Goal: Task Accomplishment & Management: Use online tool/utility

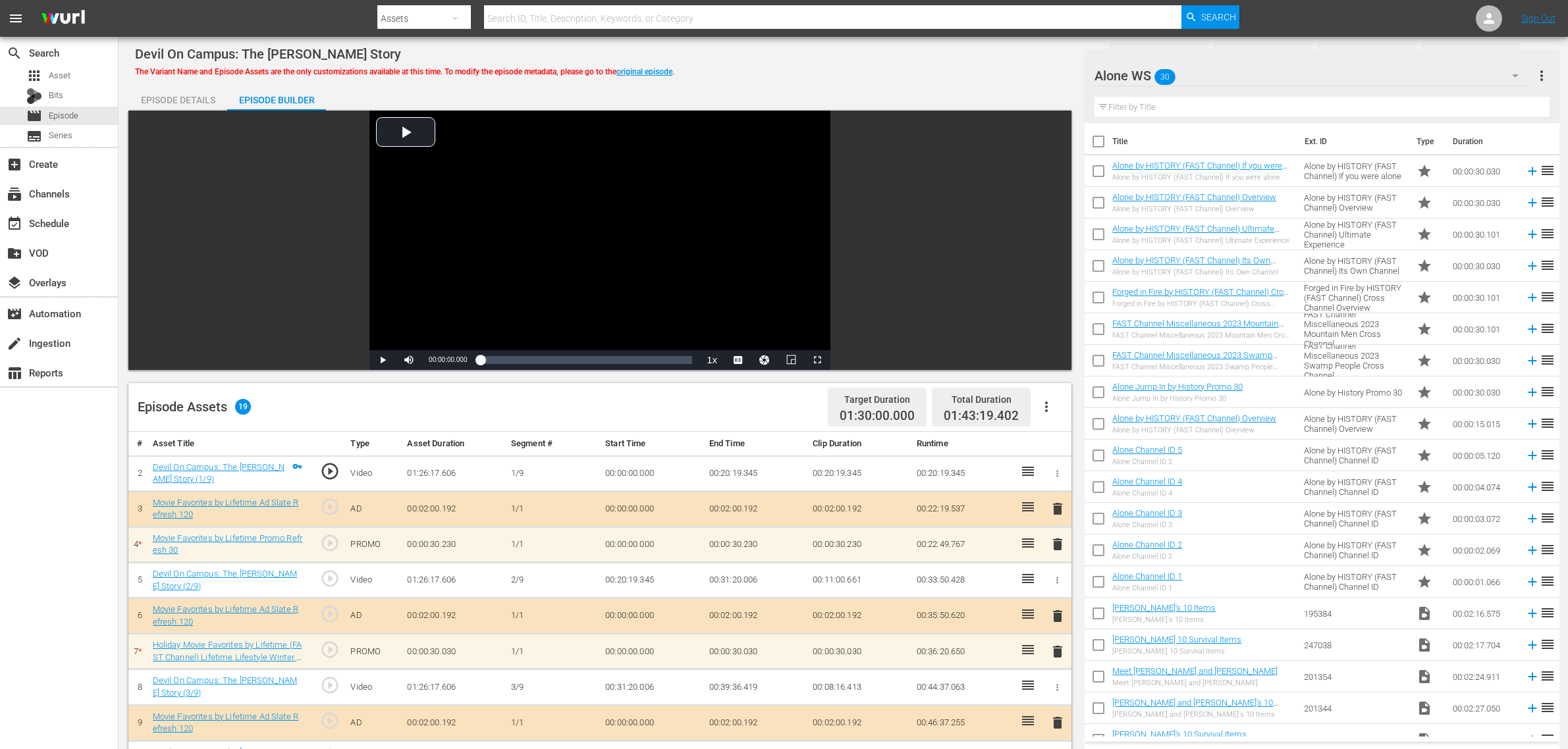
scroll to position [247, 0]
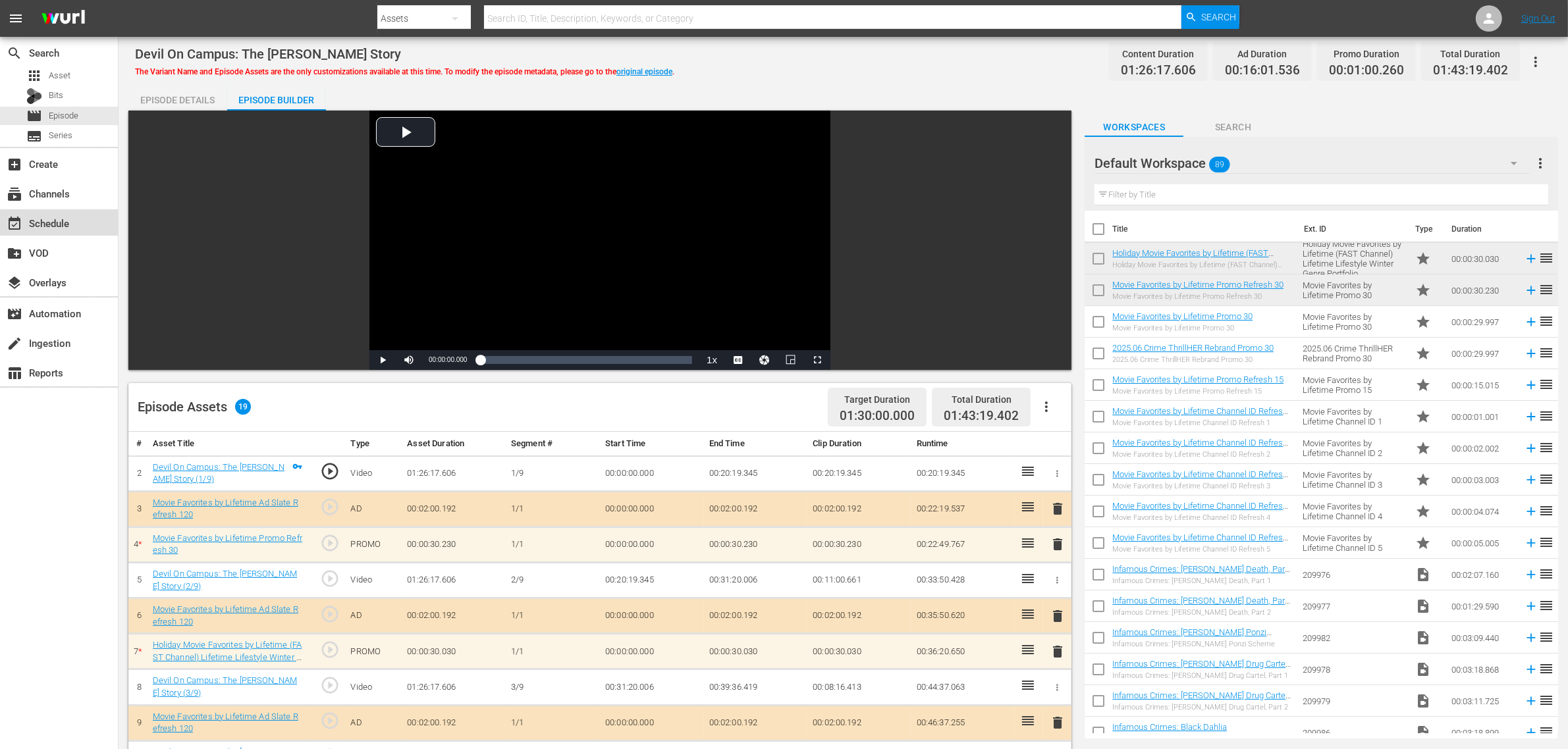
click at [61, 226] on div "event_available Schedule" at bounding box center [36, 221] width 74 height 12
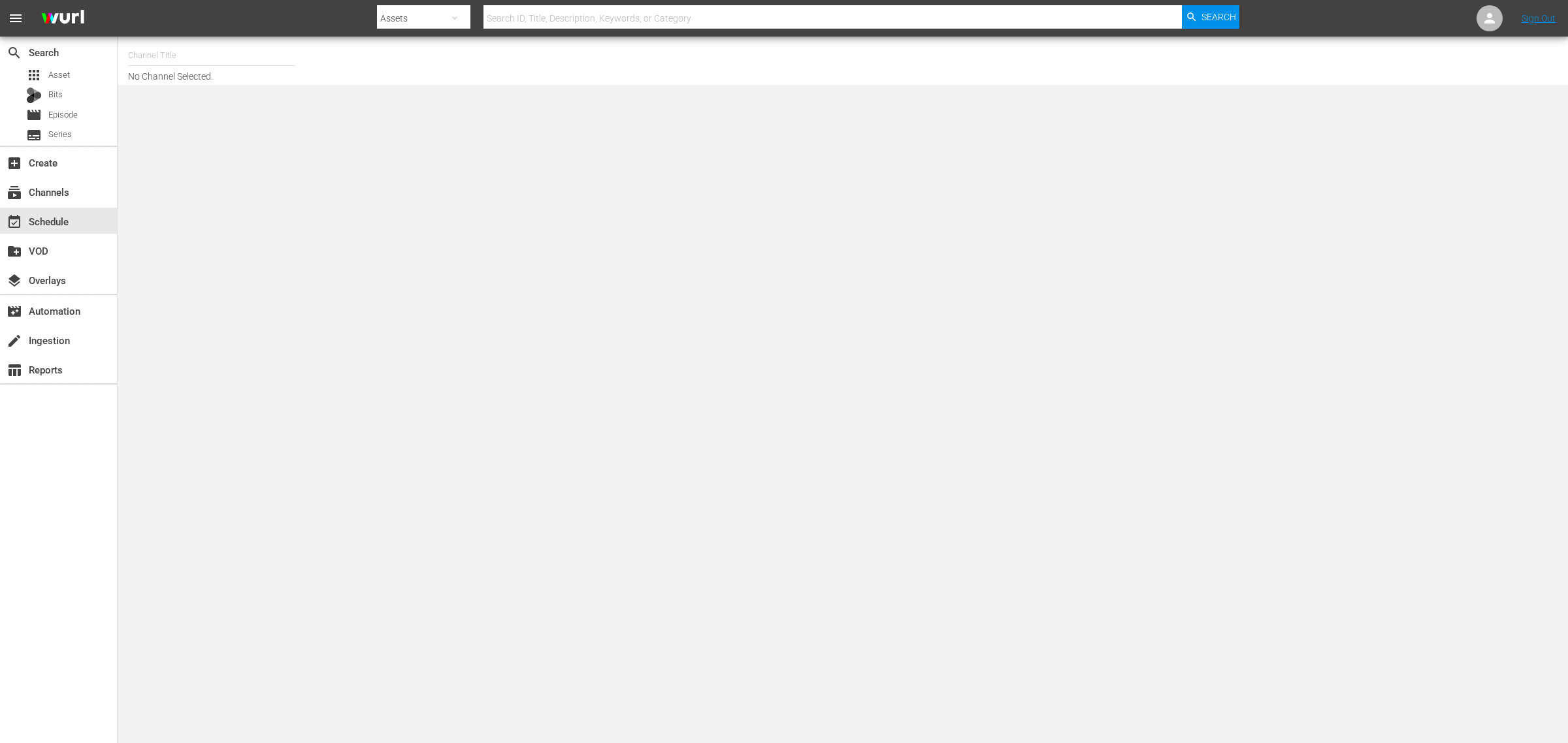
click at [232, 58] on input "text" at bounding box center [212, 55] width 167 height 31
click at [182, 93] on div "Pawn Stars (1636 - aenetworks_pawnstars_1)" at bounding box center [308, 92] width 338 height 31
type input "Pawn Stars (1636 - aenetworks_pawnstars_1)"
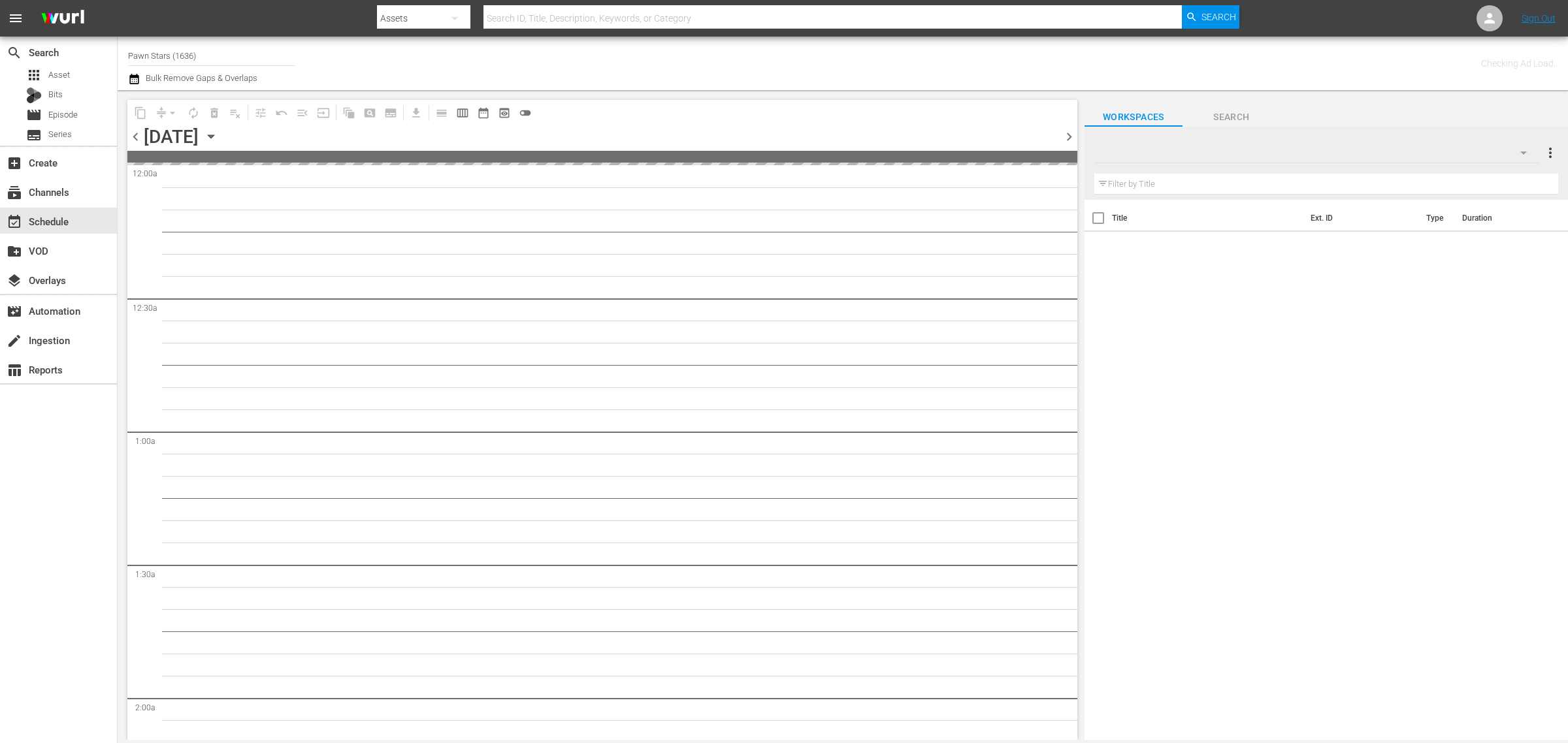
click at [882, 61] on div "Channel Title Pawn Stars (1636) Bulk Remove Gaps & Overlaps" at bounding box center [518, 63] width 779 height 47
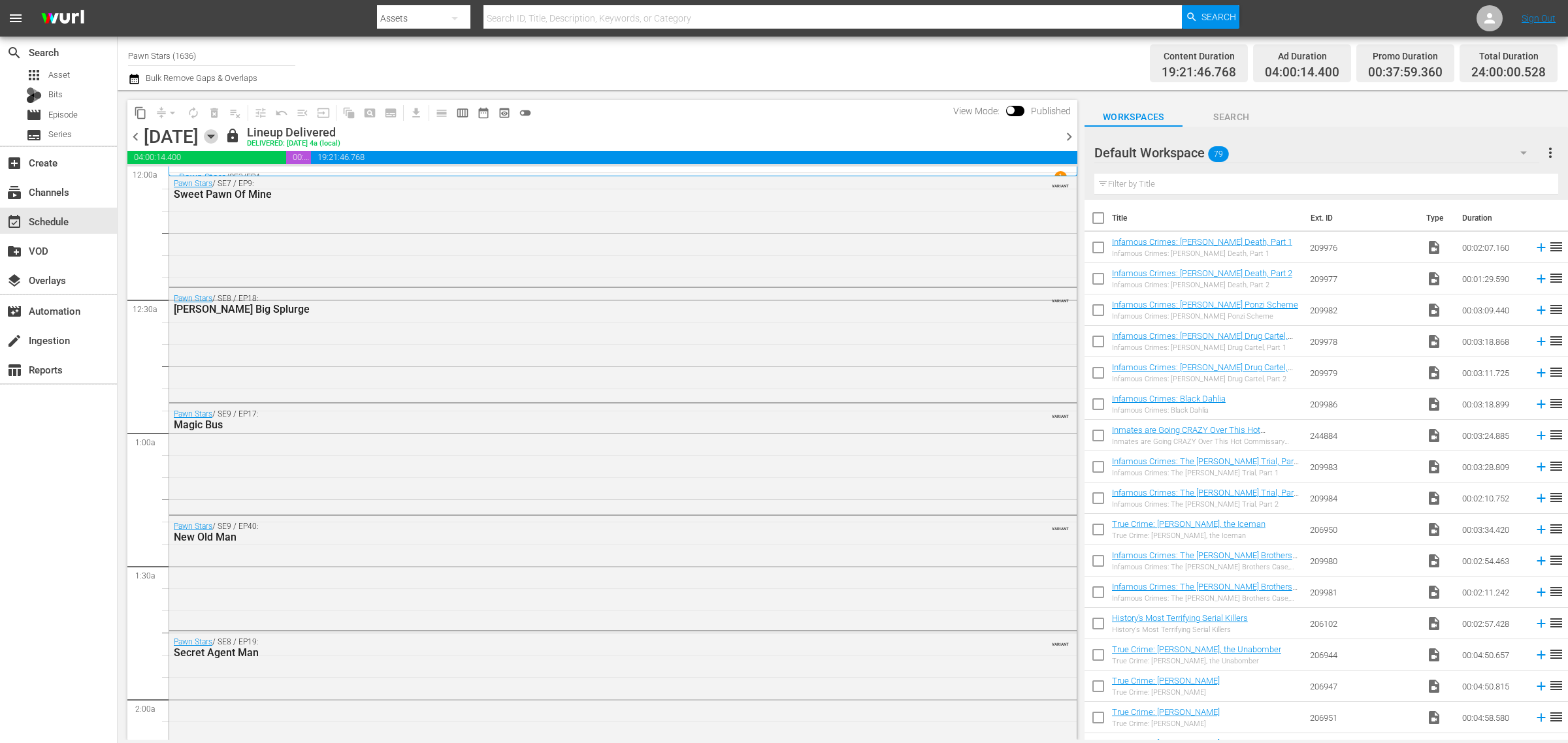
click at [219, 134] on icon "button" at bounding box center [211, 136] width 15 height 15
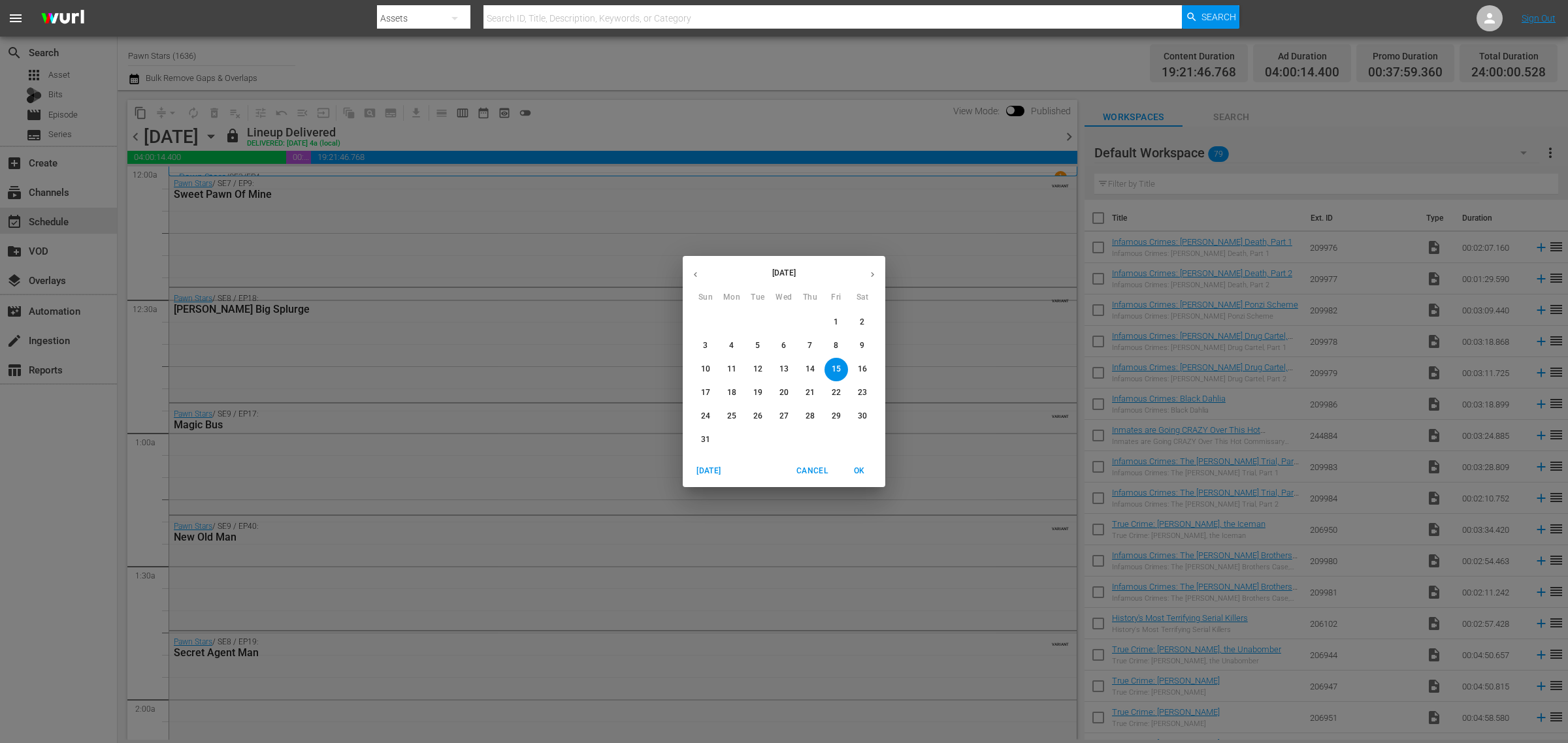
click at [873, 274] on icon "button" at bounding box center [872, 275] width 3 height 6
click at [704, 342] on p "7" at bounding box center [705, 346] width 5 height 11
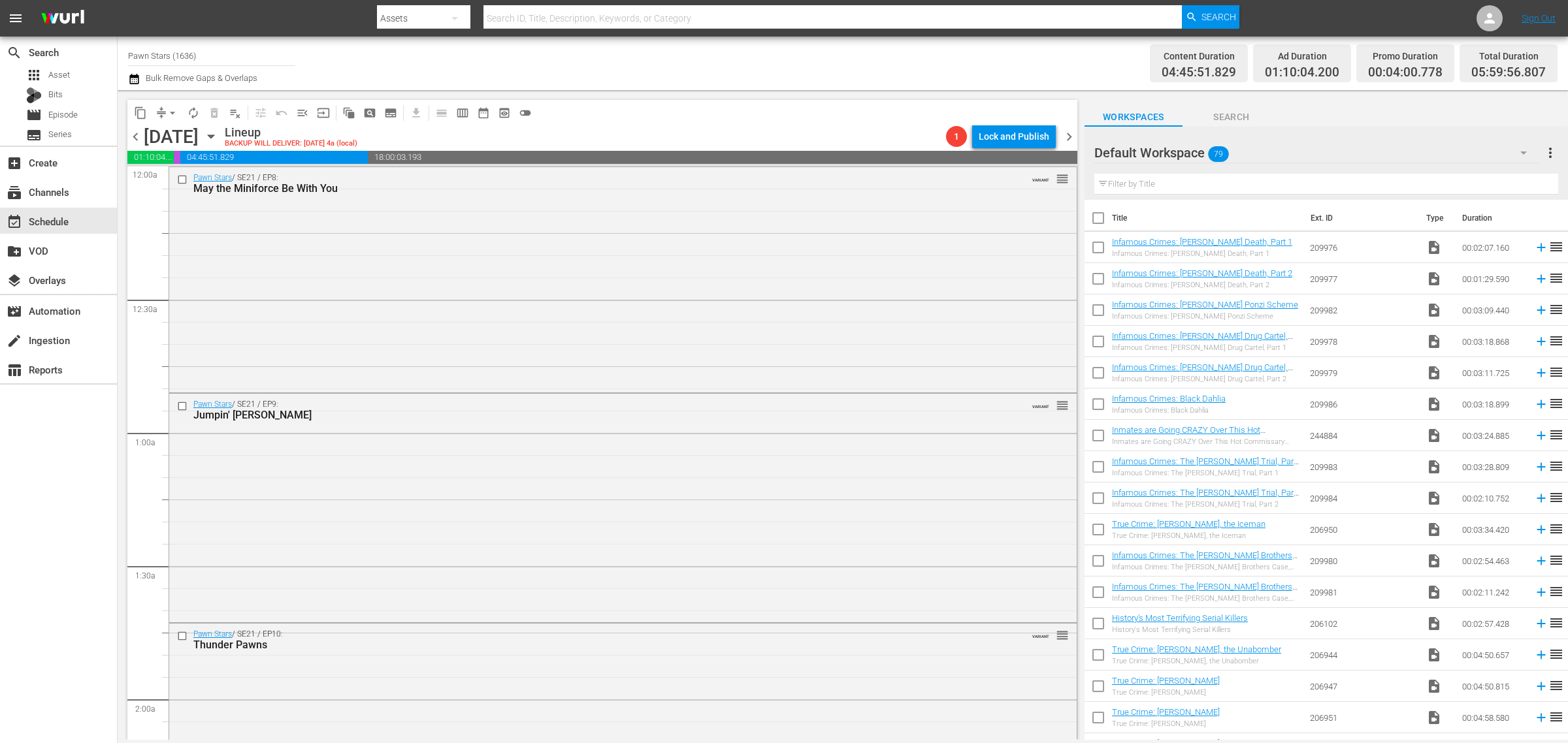
click at [219, 138] on icon "button" at bounding box center [211, 136] width 15 height 15
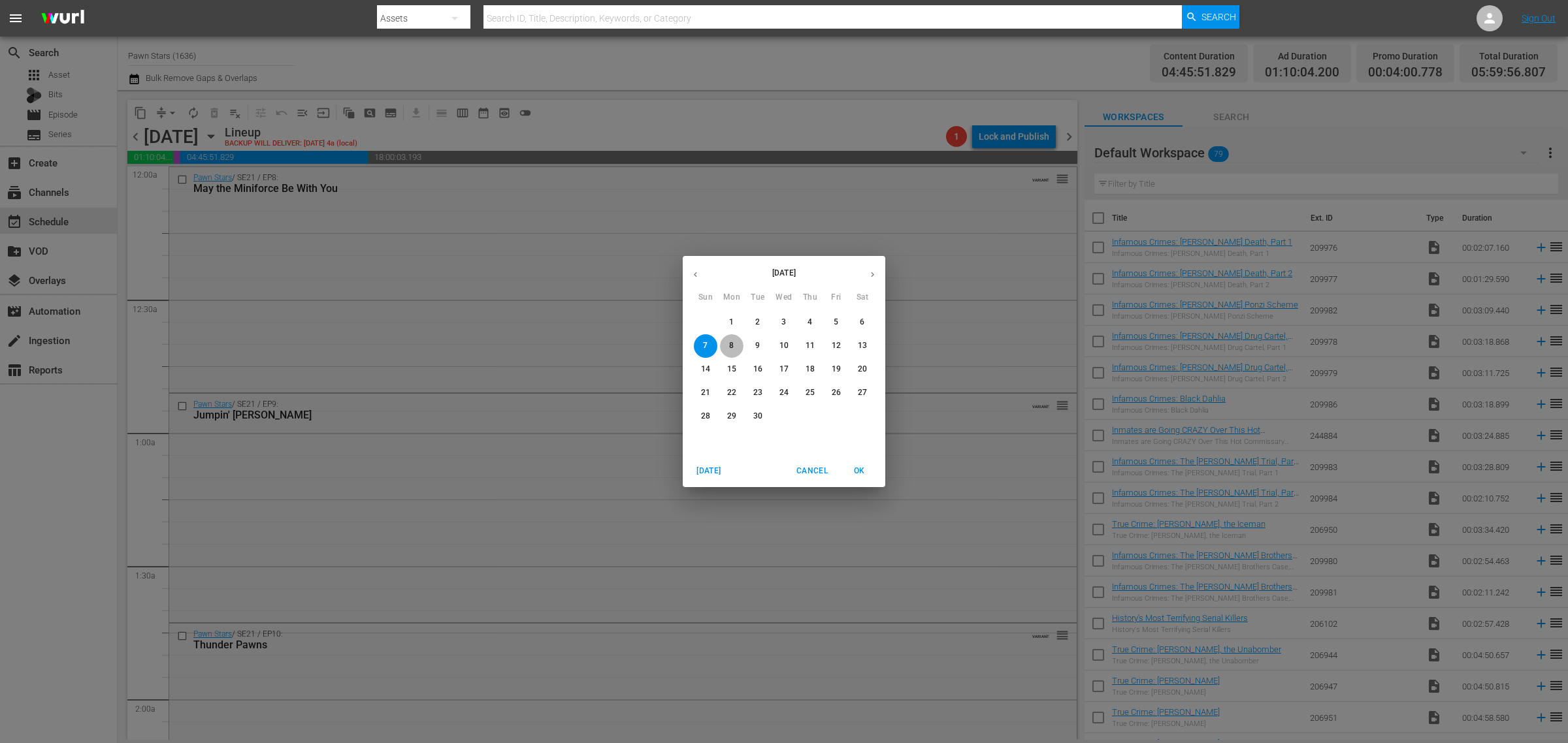
drag, startPoint x: 727, startPoint y: 343, endPoint x: 729, endPoint y: 250, distance: 93.0
click at [729, 344] on span "8" at bounding box center [731, 346] width 24 height 11
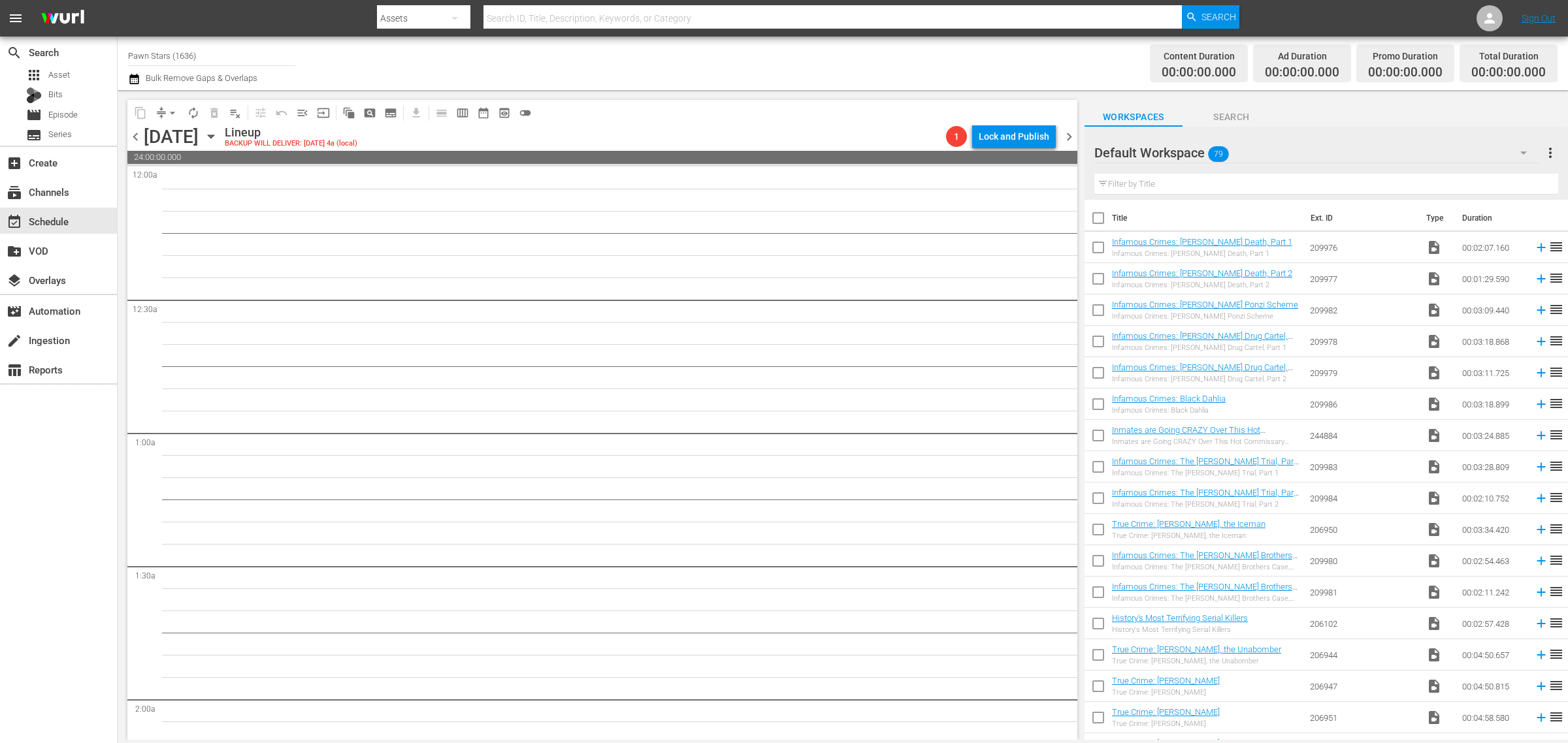
click at [738, 56] on div "Channel Title Pawn Stars (1636) Bulk Remove Gaps & Overlaps" at bounding box center [518, 63] width 779 height 47
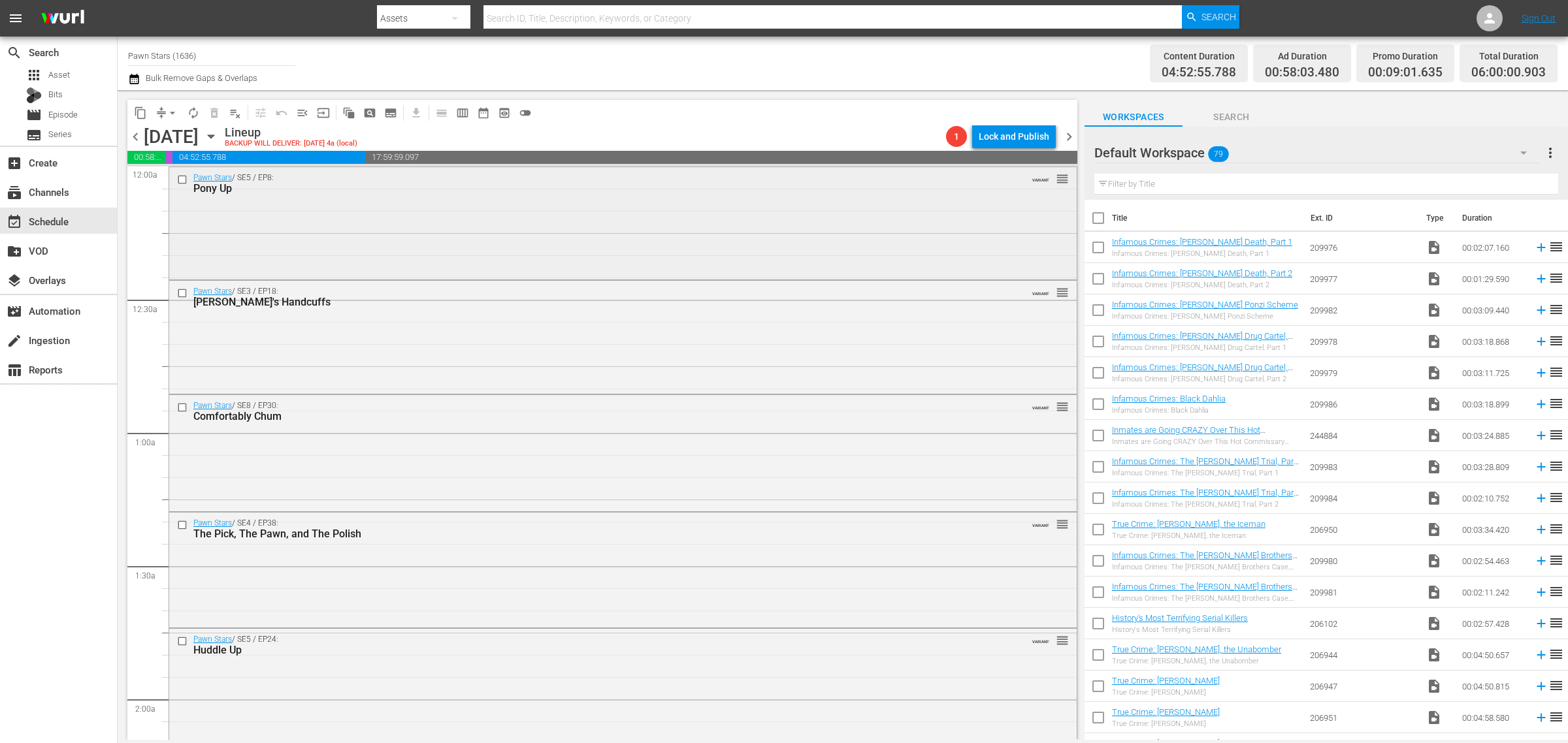
click at [422, 239] on div "Pawn Stars / SE5 / EP8: Pony Up VARIANT reorder" at bounding box center [623, 222] width 908 height 111
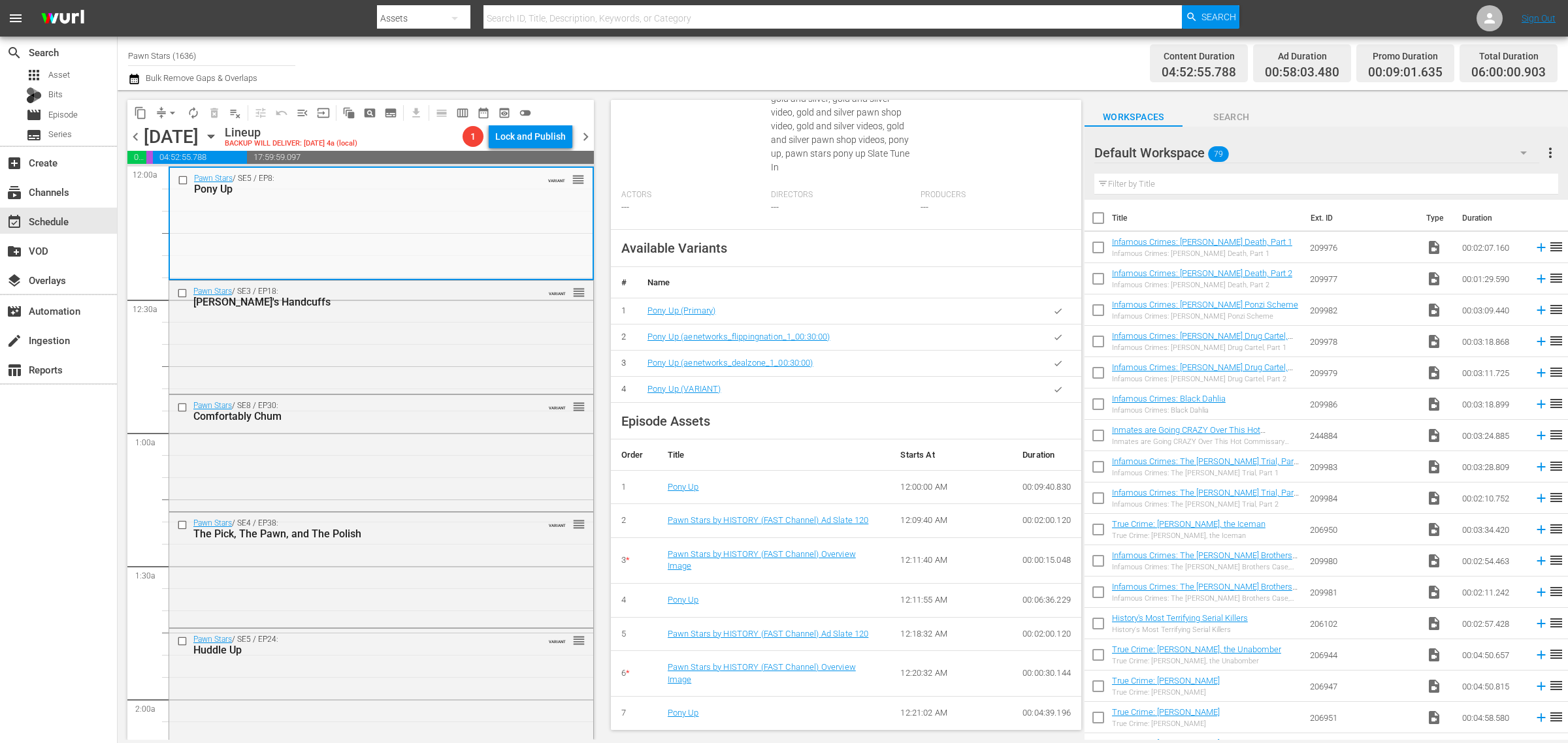
scroll to position [459, 0]
click at [402, 339] on div "Pawn Stars / SE3 / EP18: [PERSON_NAME]'s Handcuffs VARIANT reorder" at bounding box center [381, 336] width 424 height 111
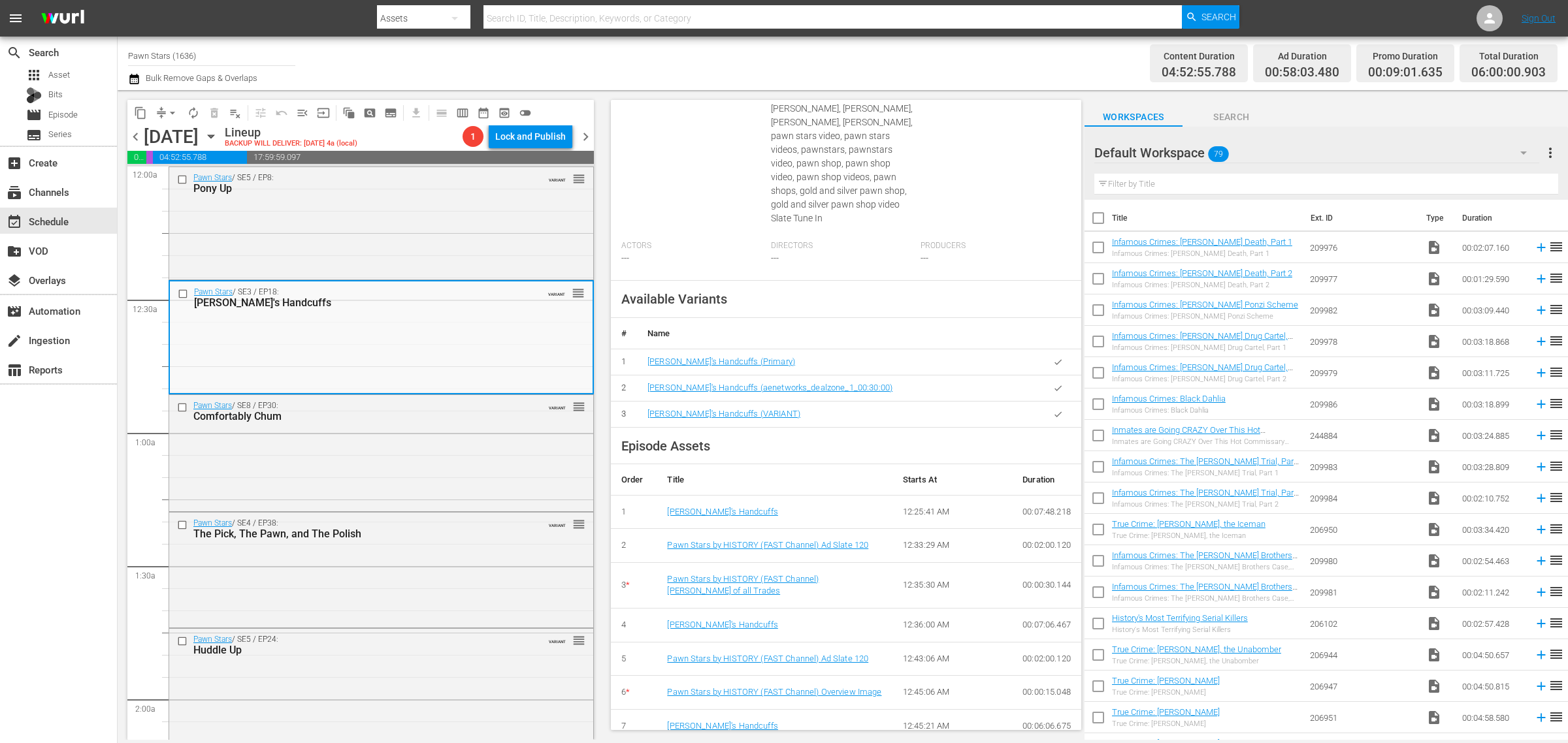
scroll to position [433, 0]
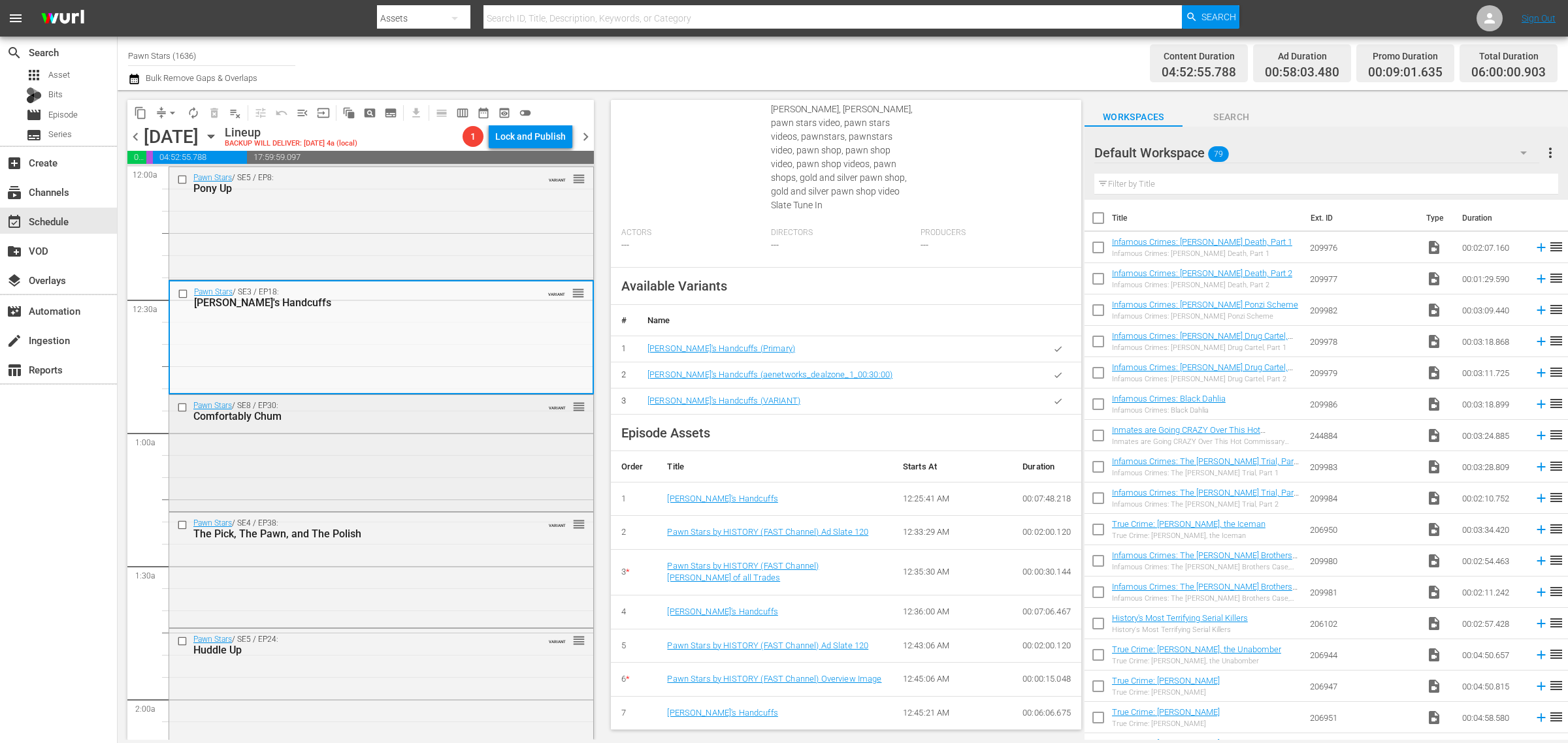
click at [358, 419] on div "Comfortably Chum" at bounding box center [359, 416] width 331 height 13
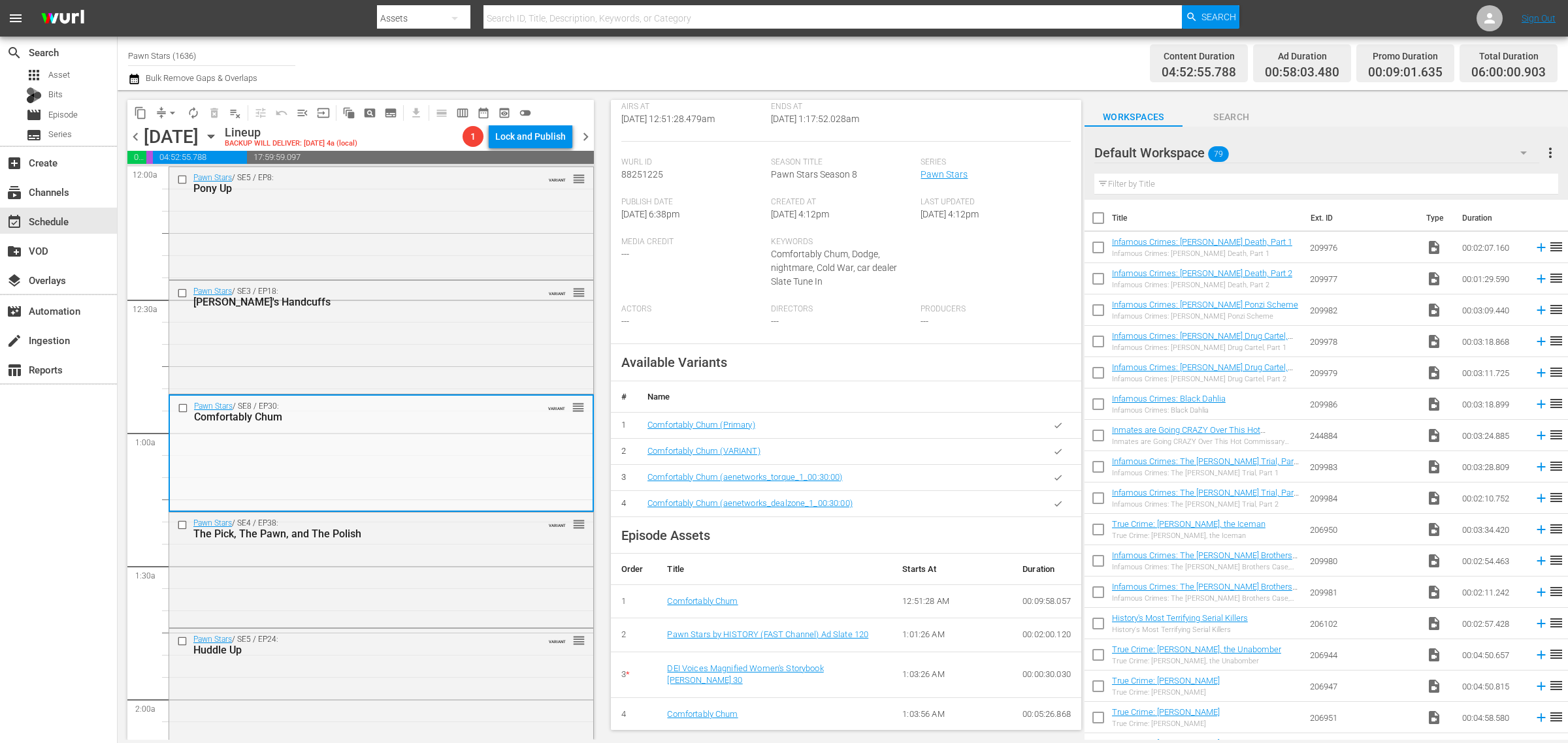
scroll to position [310, 0]
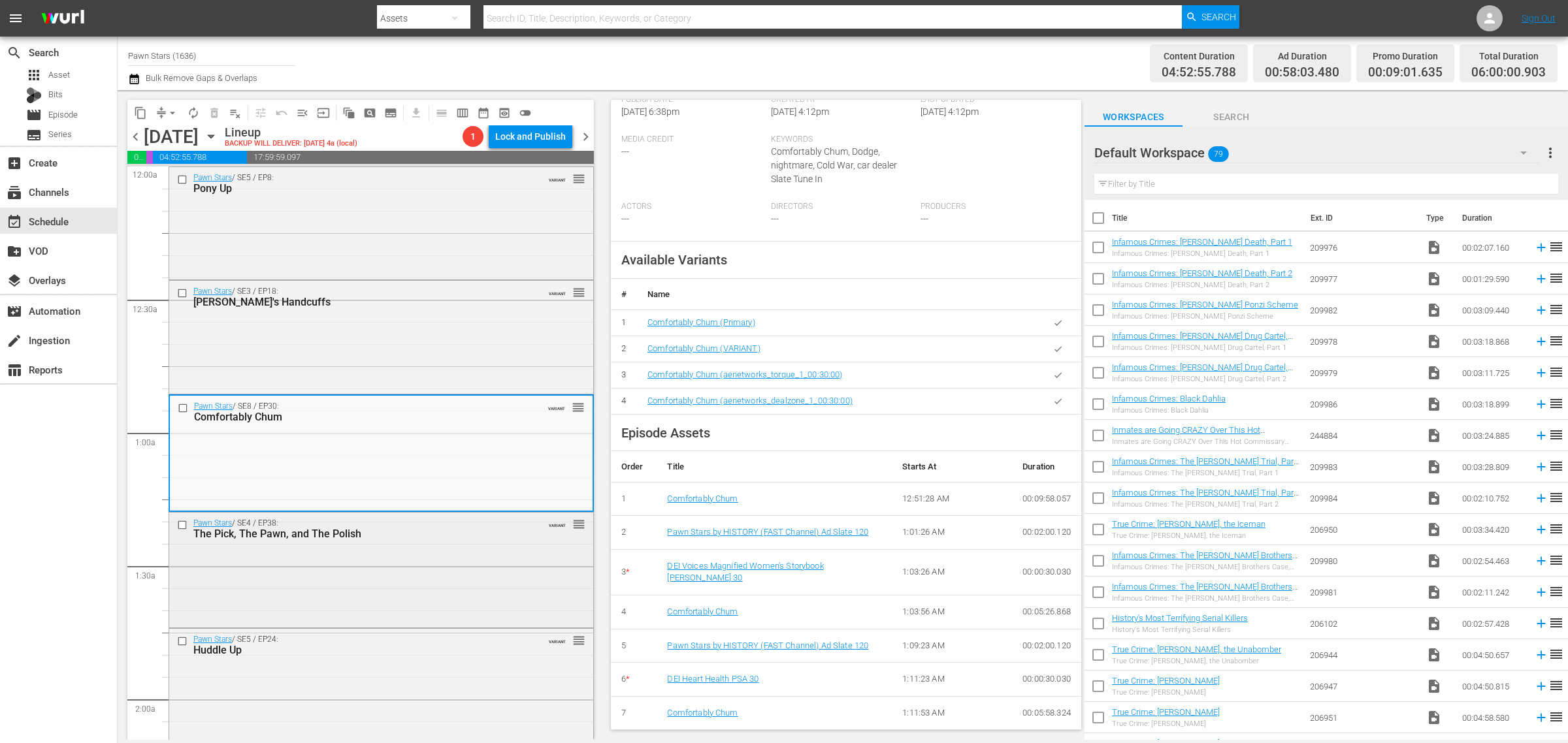
click at [390, 581] on div "Pawn Stars / SE4 / EP38: The Pick, The Pawn, and The Polish VARIANT reorder" at bounding box center [381, 568] width 424 height 112
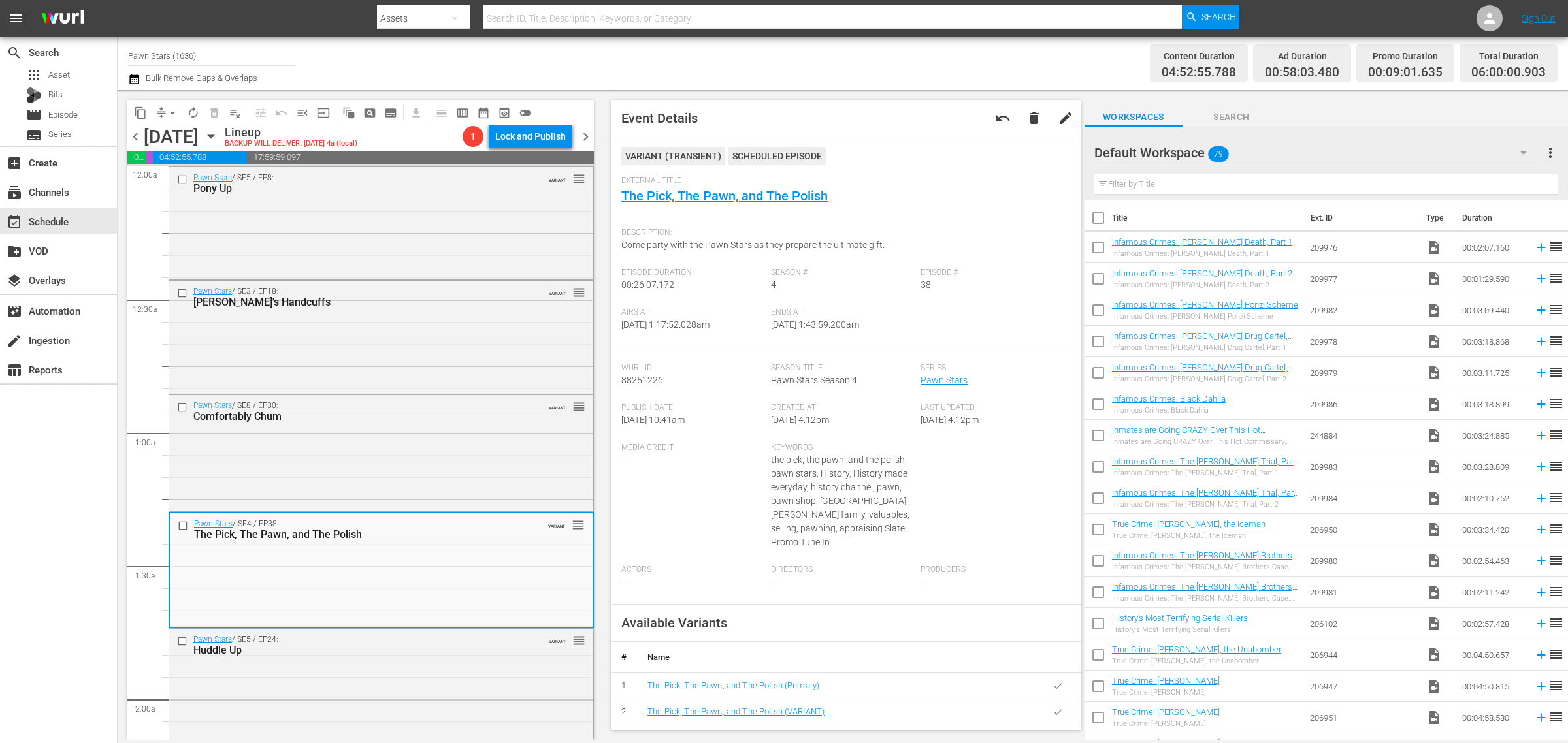
click at [585, 137] on span "chevron_right" at bounding box center [585, 136] width 16 height 16
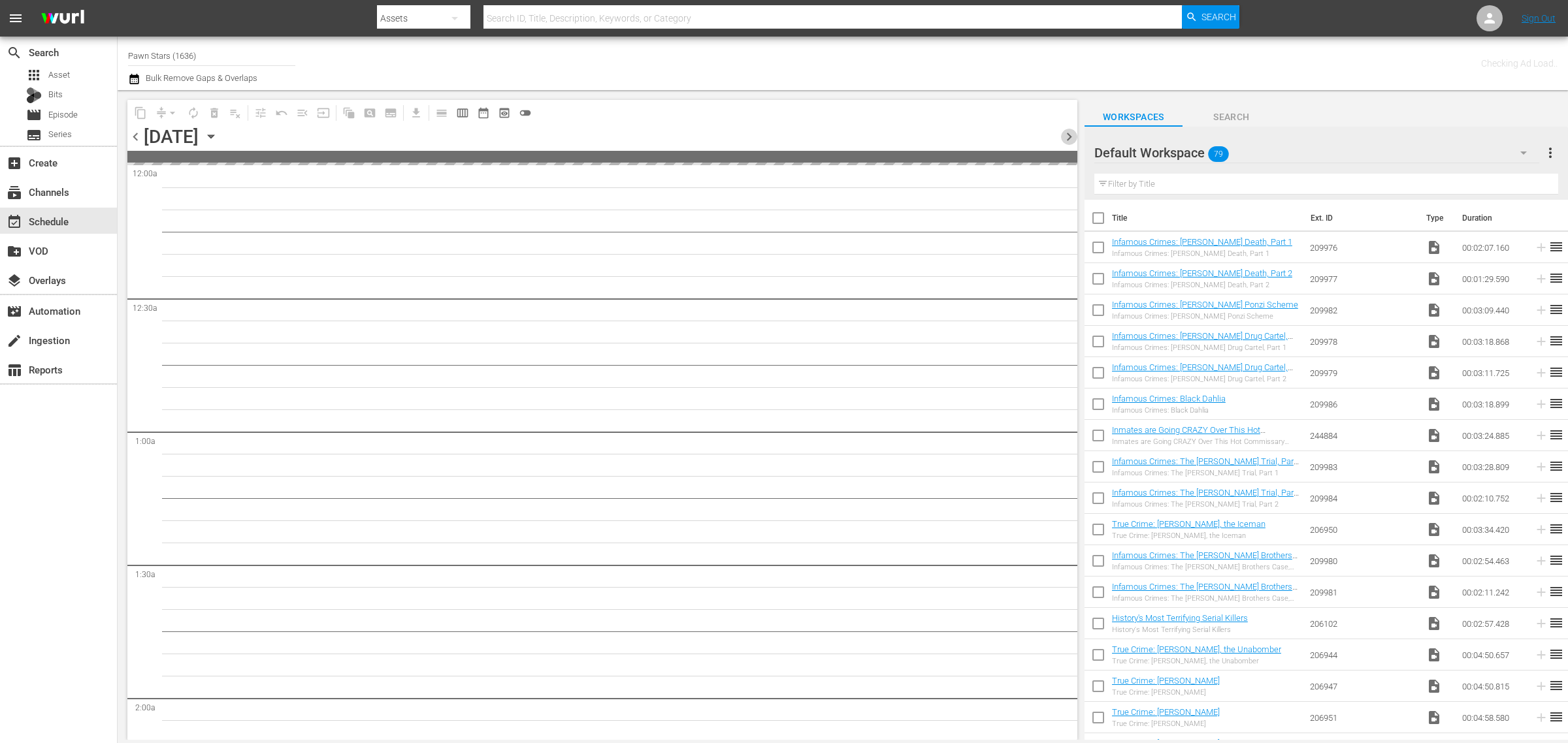
click at [1066, 135] on span "chevron_right" at bounding box center [1068, 136] width 16 height 16
click at [748, 58] on div "Channel Title Pawn Stars (1636) Bulk Remove Gaps & Overlaps" at bounding box center [518, 63] width 779 height 47
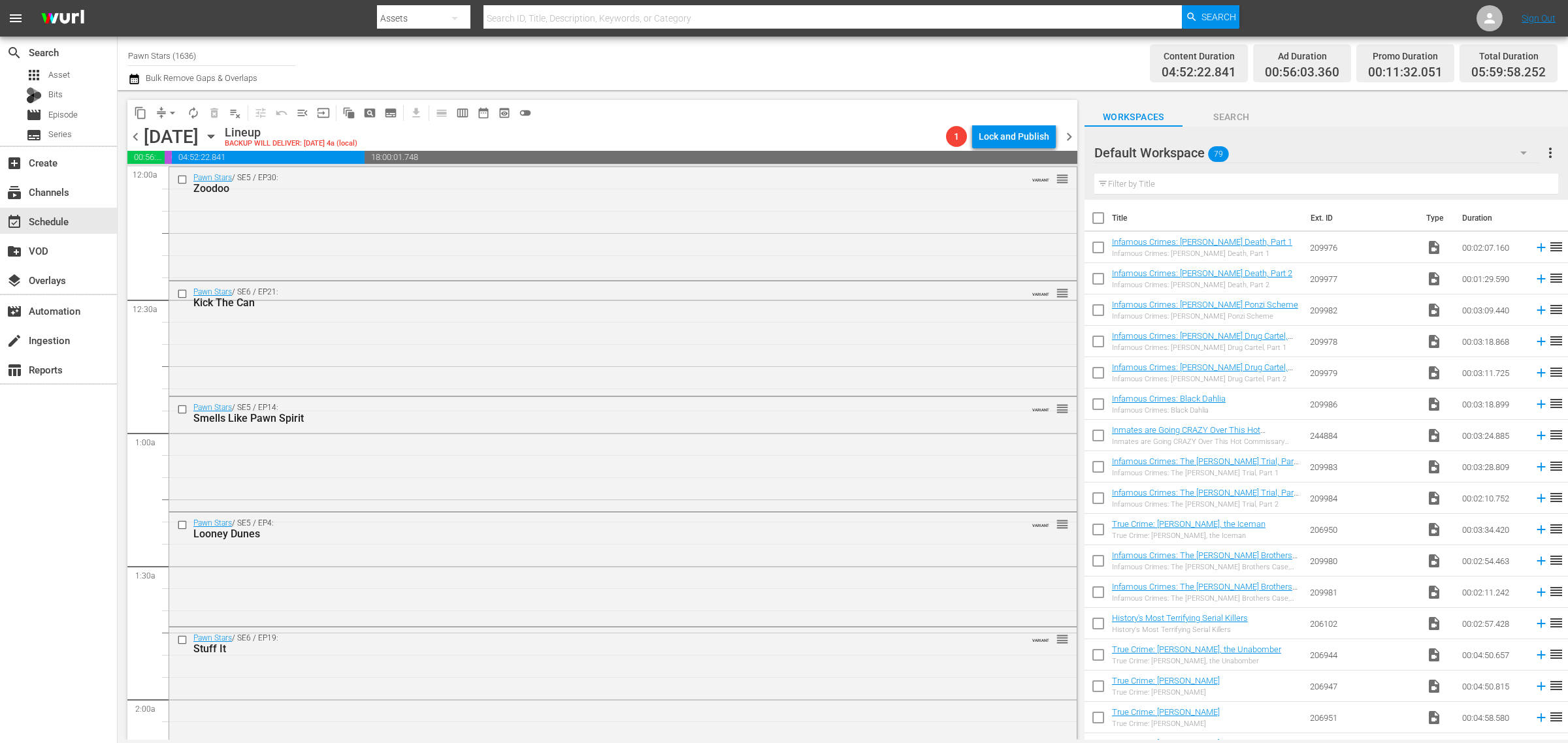
click at [805, 43] on div "Channel Title Pawn Stars (1636) Bulk Remove Gaps & Overlaps" at bounding box center [518, 63] width 779 height 47
click at [409, 197] on div "Pawn Stars / SE5 / EP30: Zoodoo VARIANT reorder" at bounding box center [623, 183] width 908 height 32
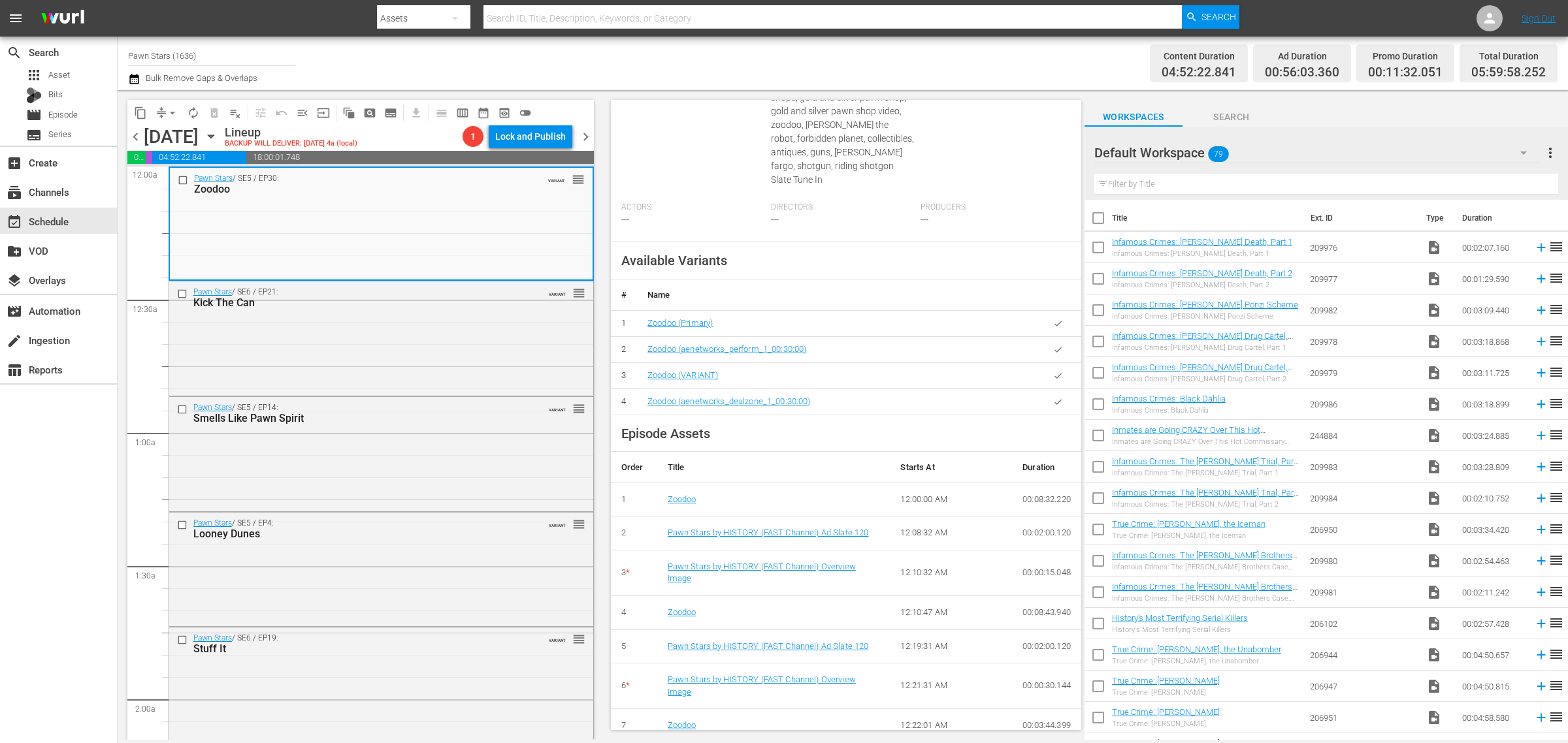
scroll to position [501, 0]
click at [484, 325] on div "Pawn Stars / SE6 / EP21: Kick The Can VARIANT reorder" at bounding box center [381, 337] width 424 height 112
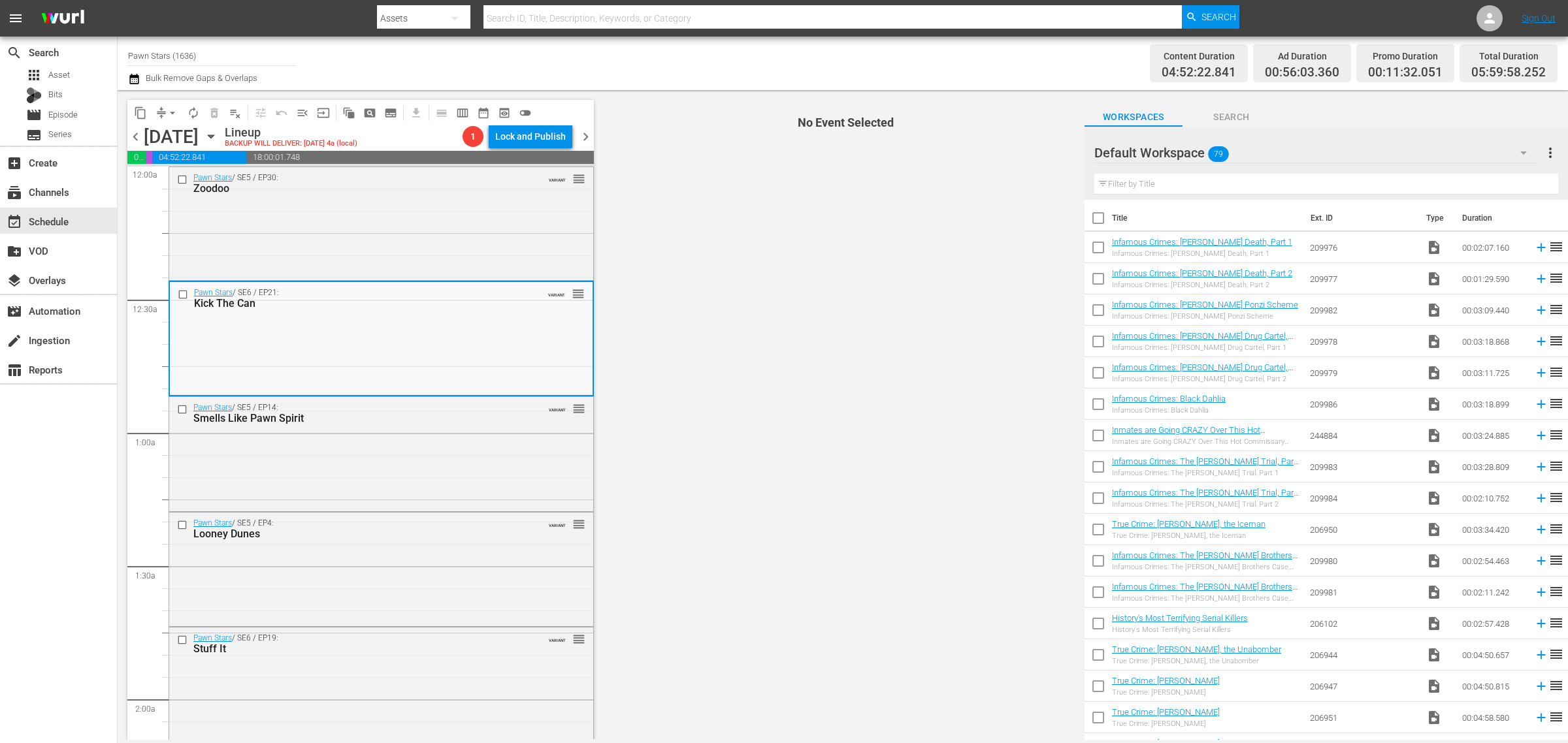
click at [667, 36] on nav "menu Search By Assets Search ID, Title, Description, Keywords, or Category Sear…" at bounding box center [784, 18] width 1568 height 37
click at [972, 56] on div "Content Duration 04:52:22.841 Ad Duration 00:56:03.360 Promo Duration 00:11:32.…" at bounding box center [1233, 63] width 650 height 47
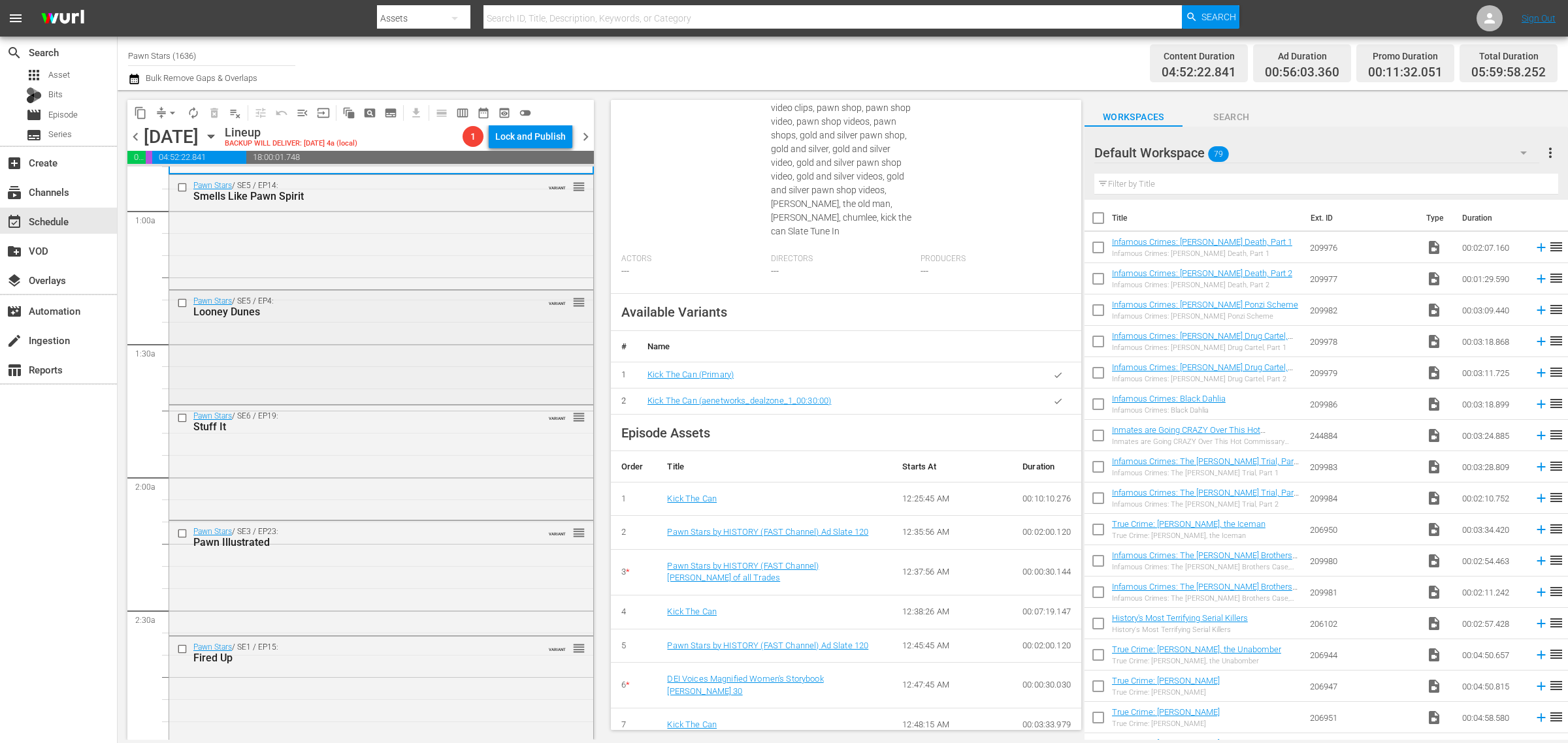
scroll to position [245, 0]
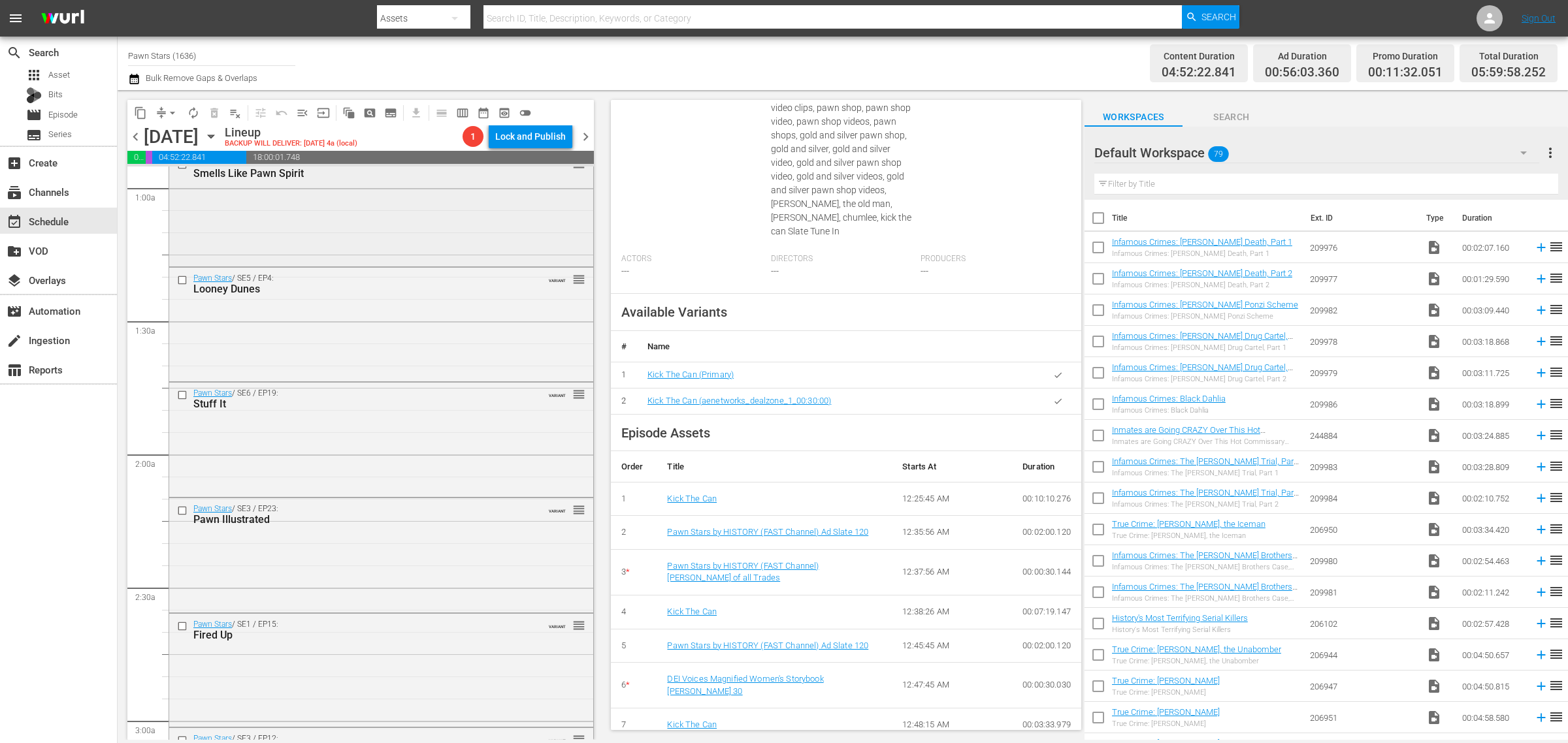
click at [306, 223] on div "Pawn Stars / SE5 / EP14: Smells Like Pawn Spirit VARIANT reorder" at bounding box center [381, 208] width 424 height 112
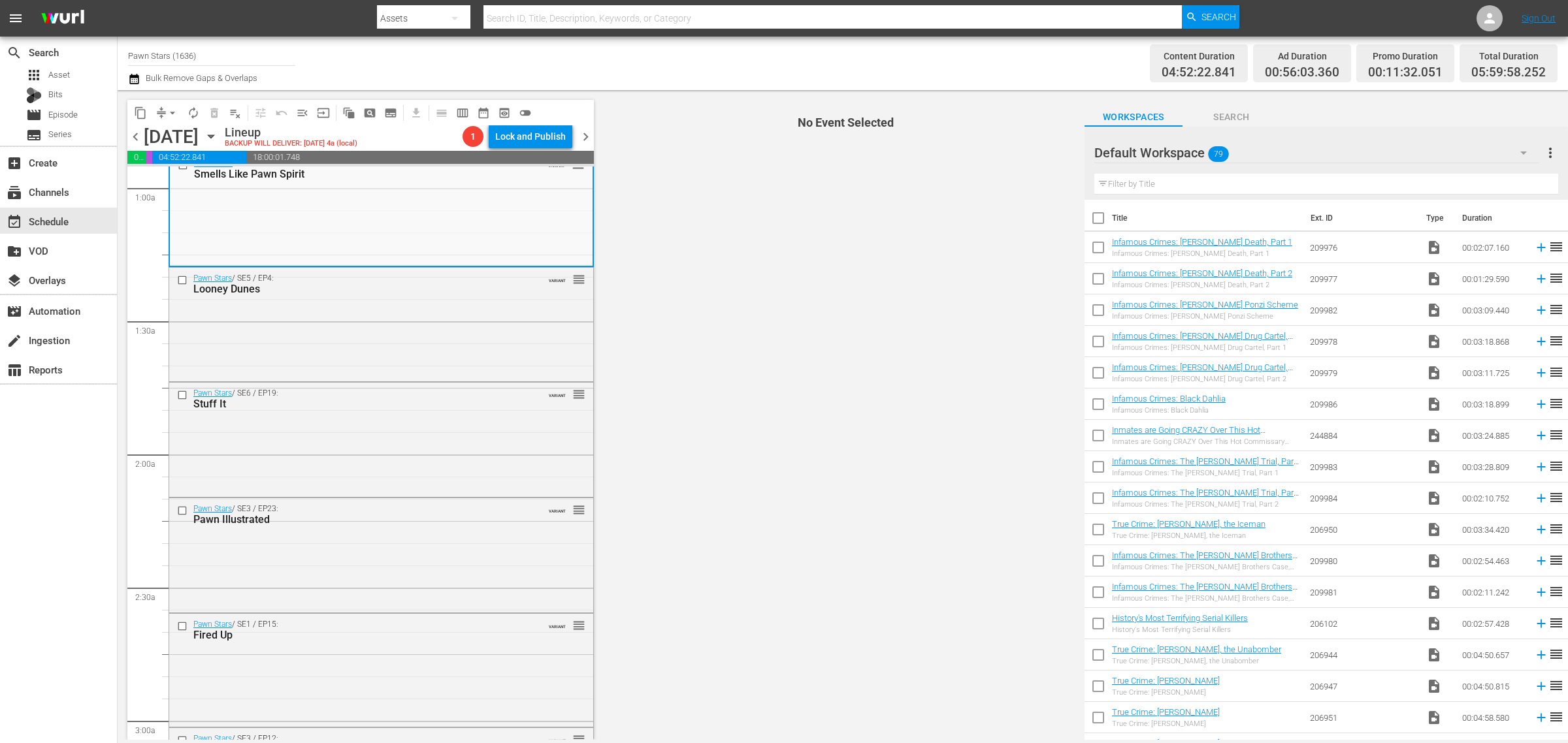
click at [690, 70] on div "Channel Title Pawn Stars (1636) Bulk Remove Gaps & Overlaps" at bounding box center [518, 63] width 779 height 47
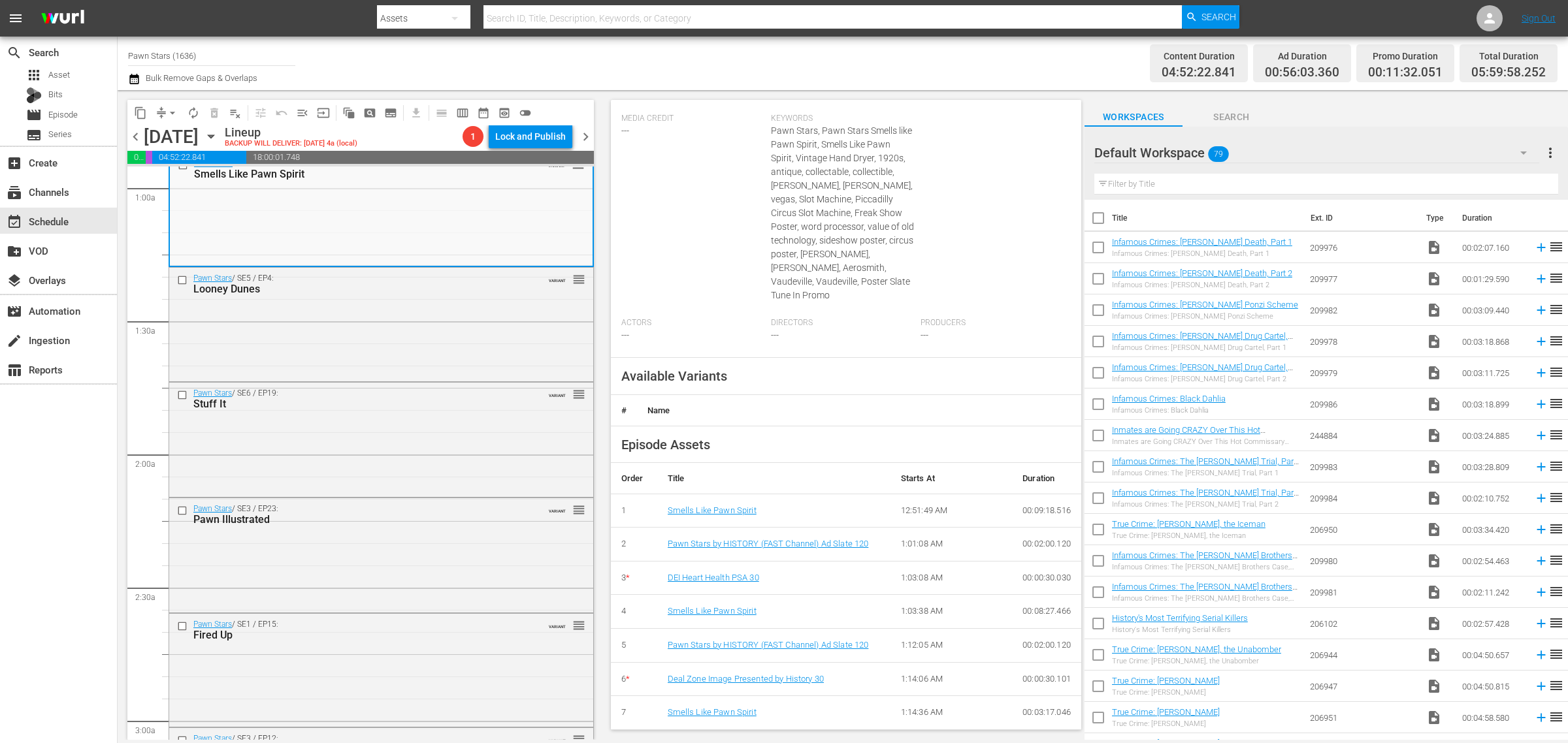
scroll to position [0, 0]
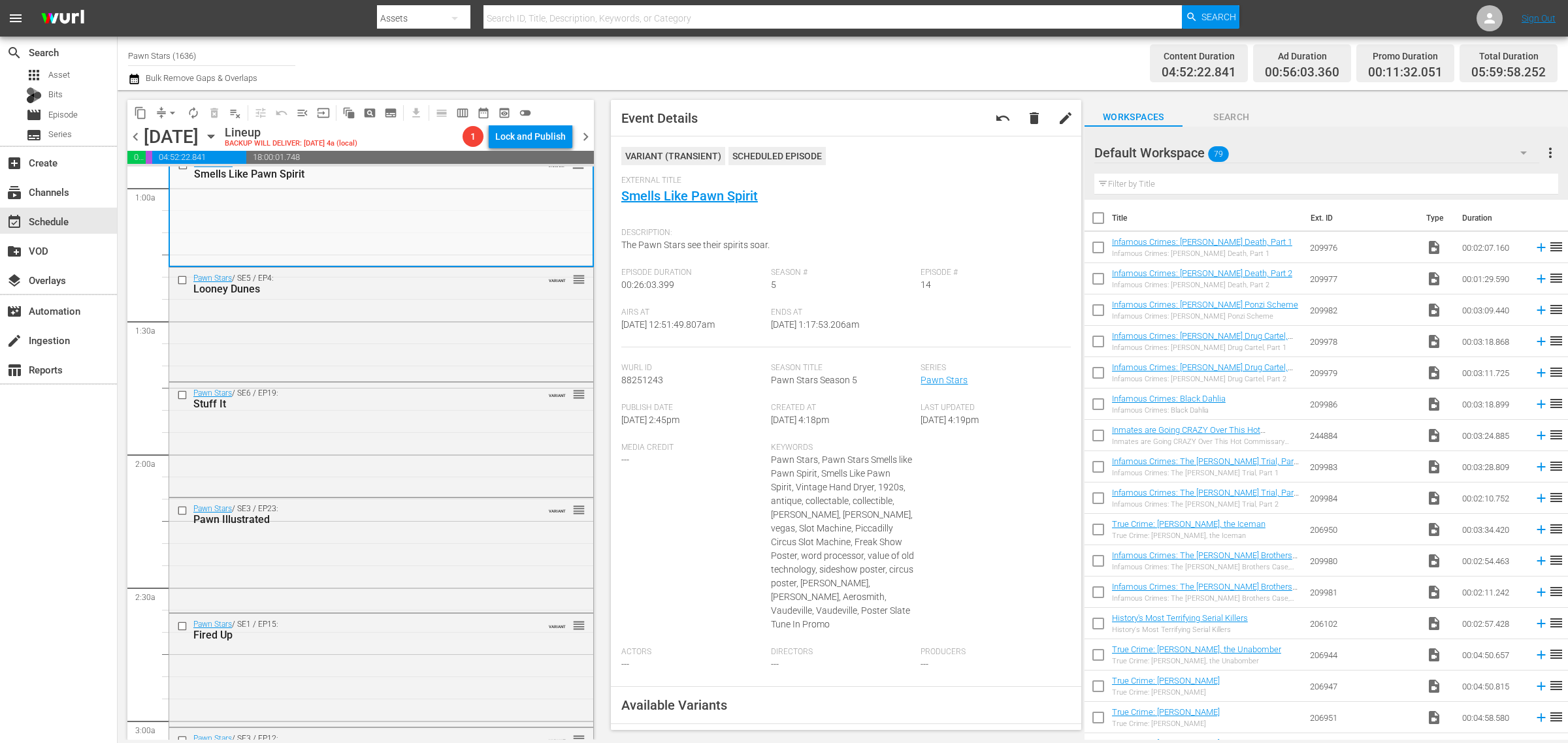
drag, startPoint x: 210, startPoint y: 51, endPoint x: -388, endPoint y: -17, distance: 601.9
click at [0, 0] on html "menu Search By Assets Search ID, Title, Description, Keywords, or Category Sear…" at bounding box center [784, 372] width 1568 height 743
click at [214, 83] on div "UnXplained Zone (1018 - aenetworks_unxplainedzone_1)" at bounding box center [308, 92] width 338 height 31
type input "UnXplained Zone (1018 - aenetworks_unxplainedzone_1)"
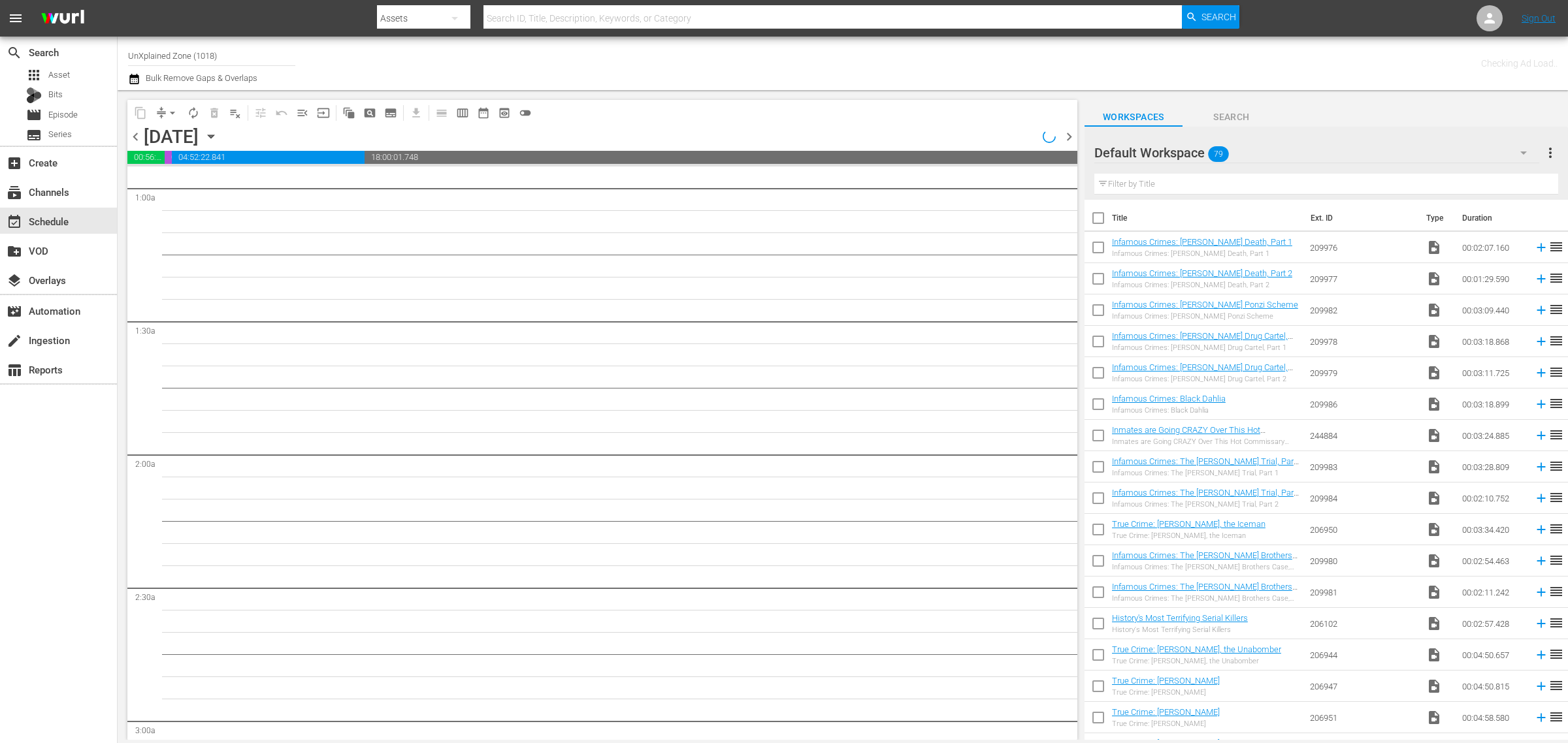
scroll to position [266, 0]
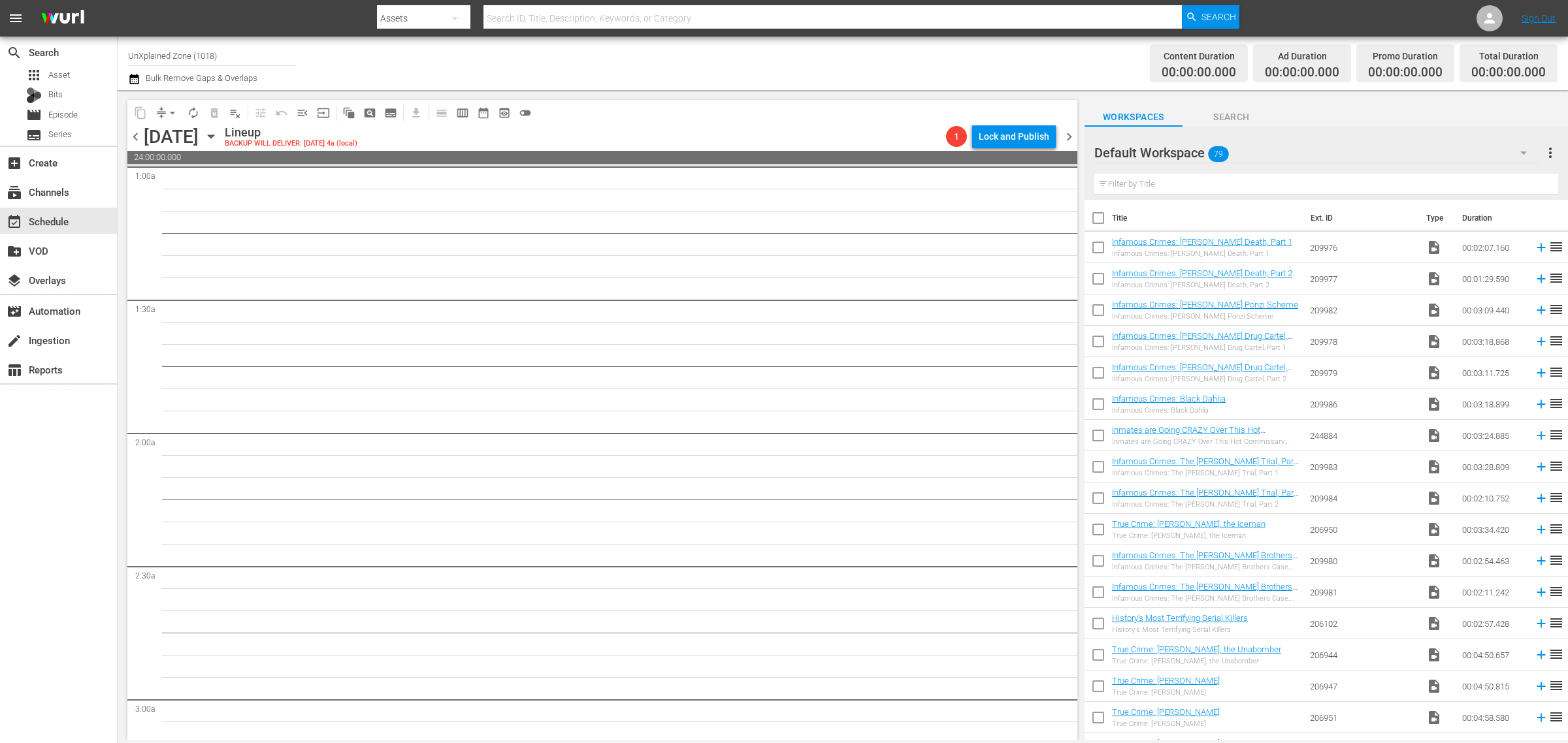
click at [699, 67] on div "Channel Title UnXplained Zone (1018) Bulk Remove Gaps & Overlaps" at bounding box center [518, 63] width 779 height 47
click at [219, 135] on icon "button" at bounding box center [211, 136] width 15 height 15
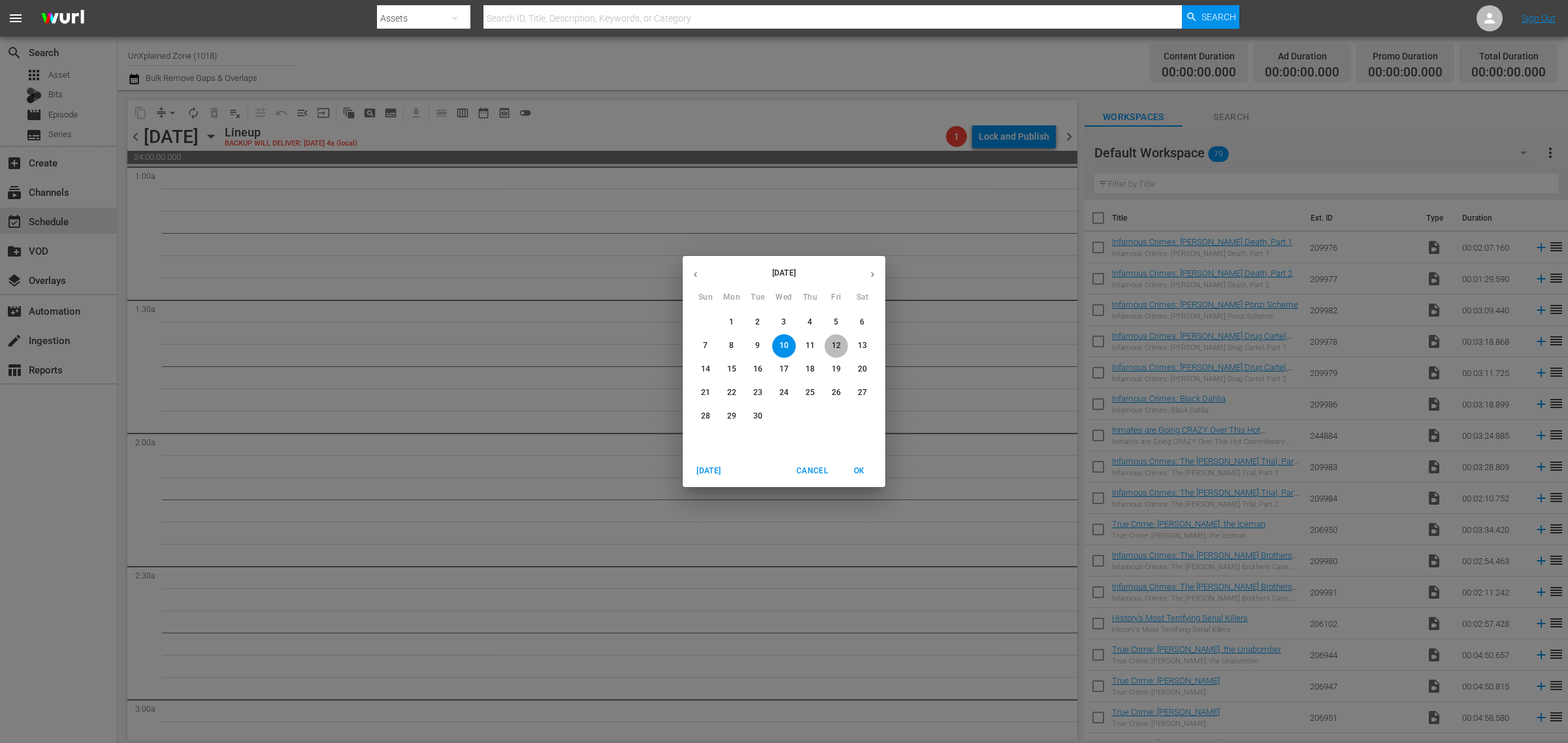
click at [837, 346] on p "12" at bounding box center [836, 346] width 9 height 11
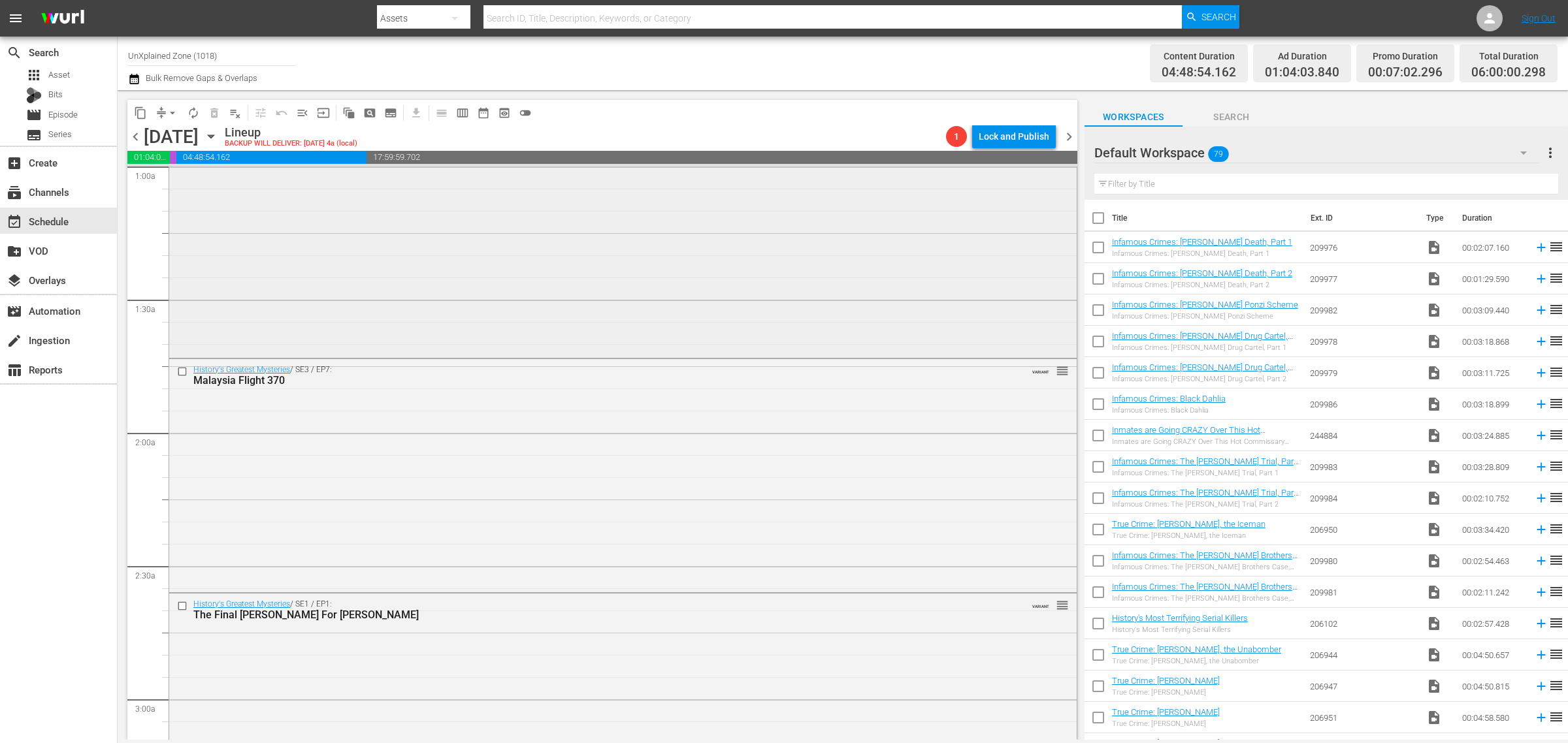
click at [370, 240] on div "History's Greatest Mysteries / SE1 / EP2: Titanic's Lost Evidence VARIANT reord…" at bounding box center [623, 127] width 908 height 454
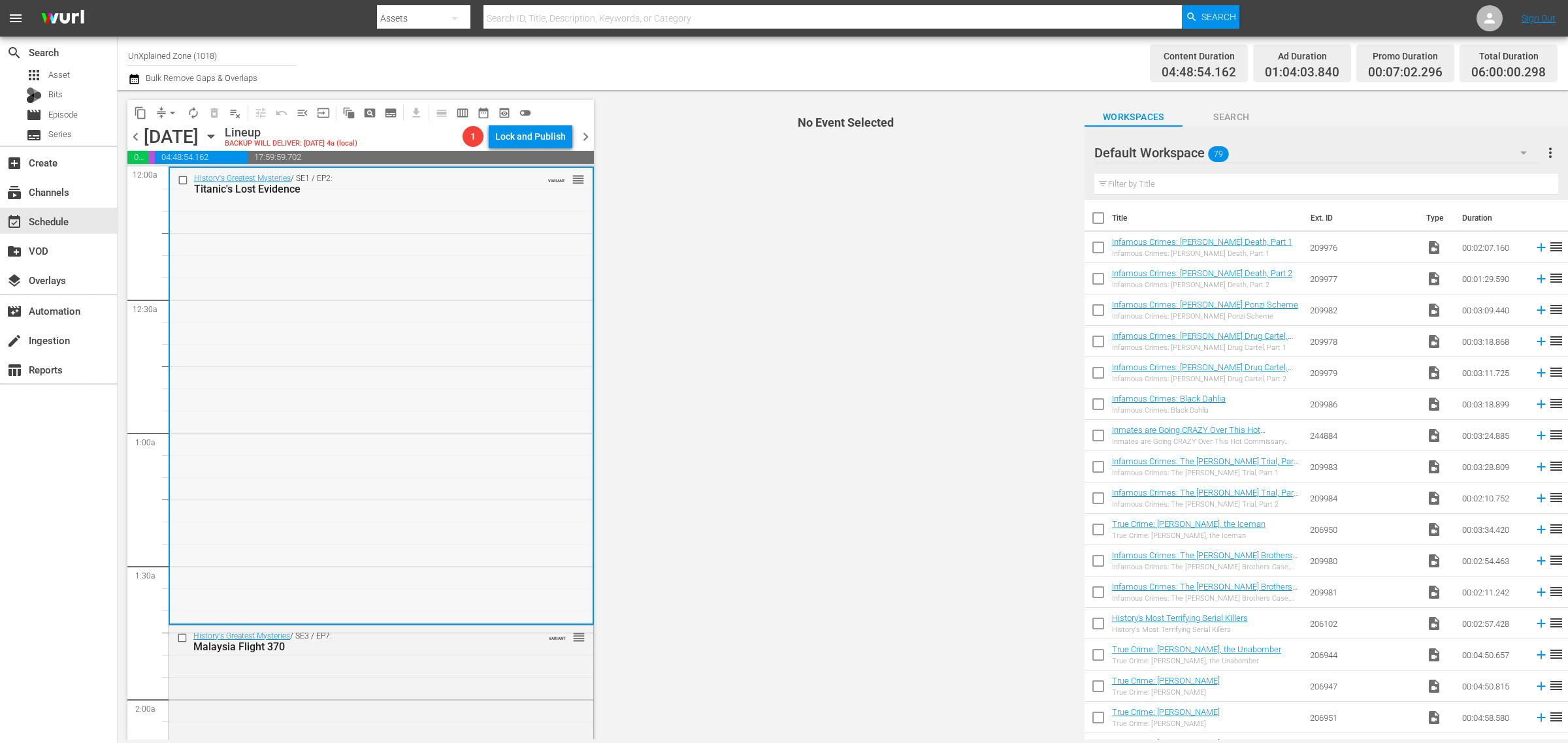
click at [318, 282] on div "History's Greatest Mysteries / SE1 / EP2: Titanic's Lost Evidence VARIANT reord…" at bounding box center [381, 394] width 422 height 454
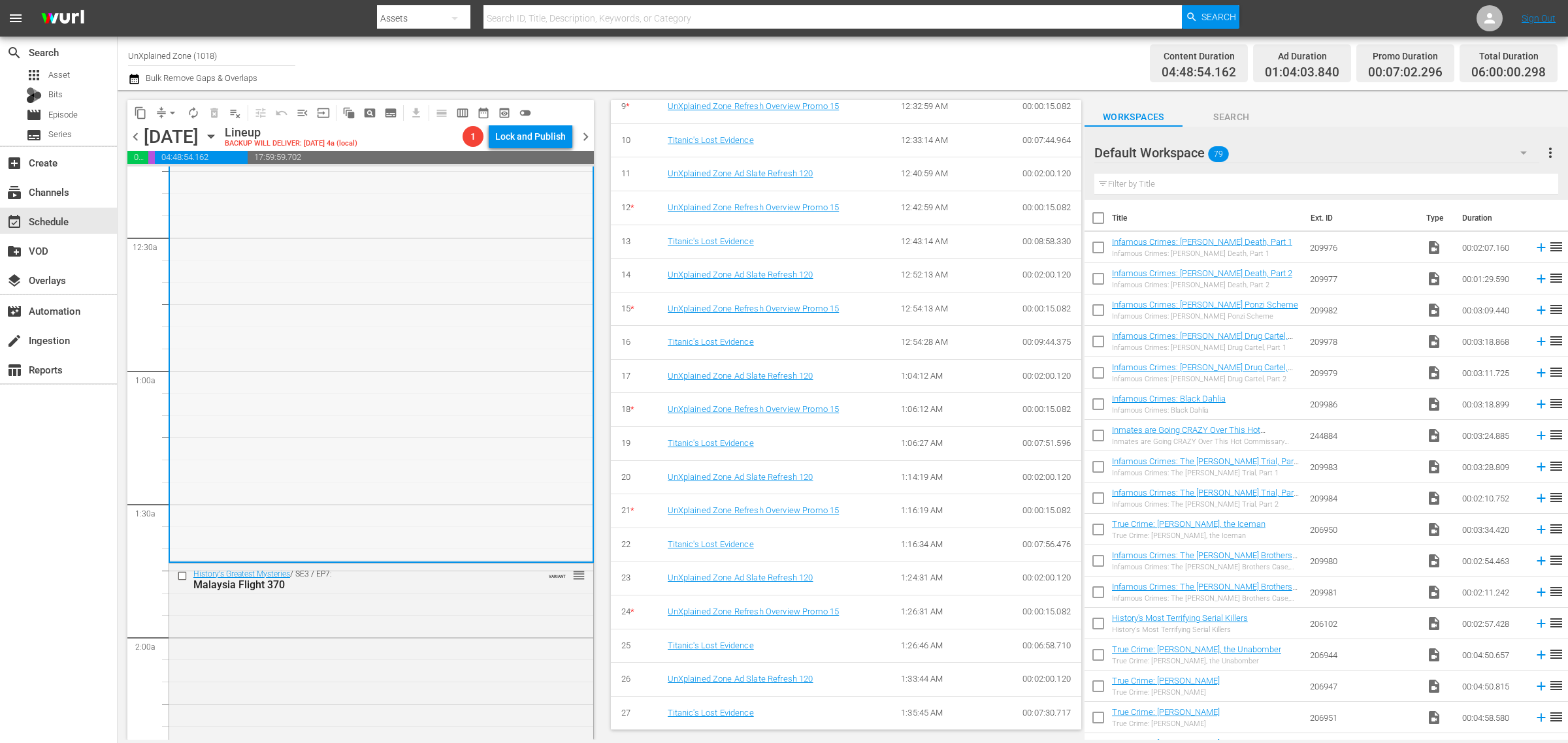
scroll to position [326, 0]
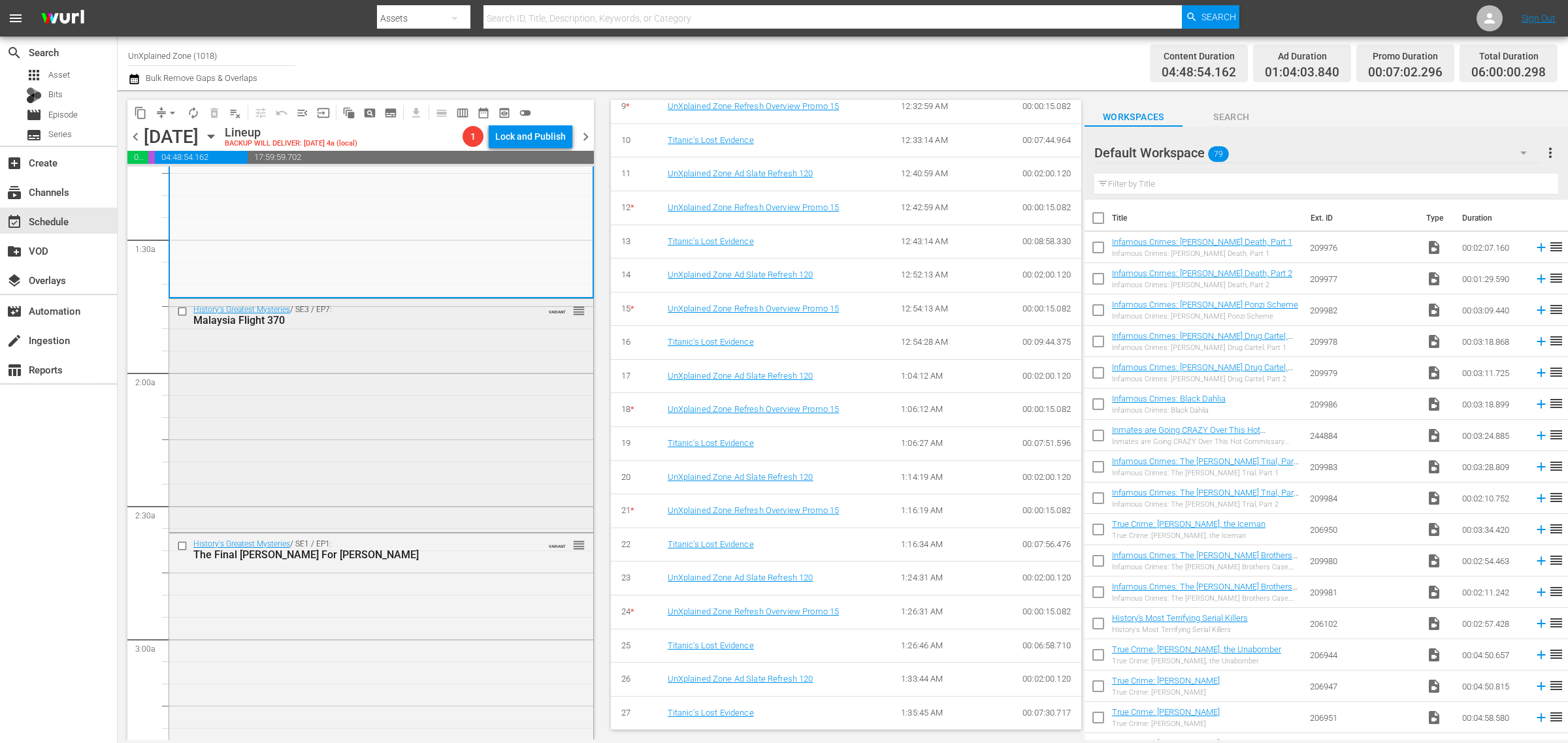
click at [366, 420] on div "History's Greatest Mysteries / SE3 / EP7: [GEOGRAPHIC_DATA] Flight 370 VARIANT …" at bounding box center [381, 414] width 424 height 230
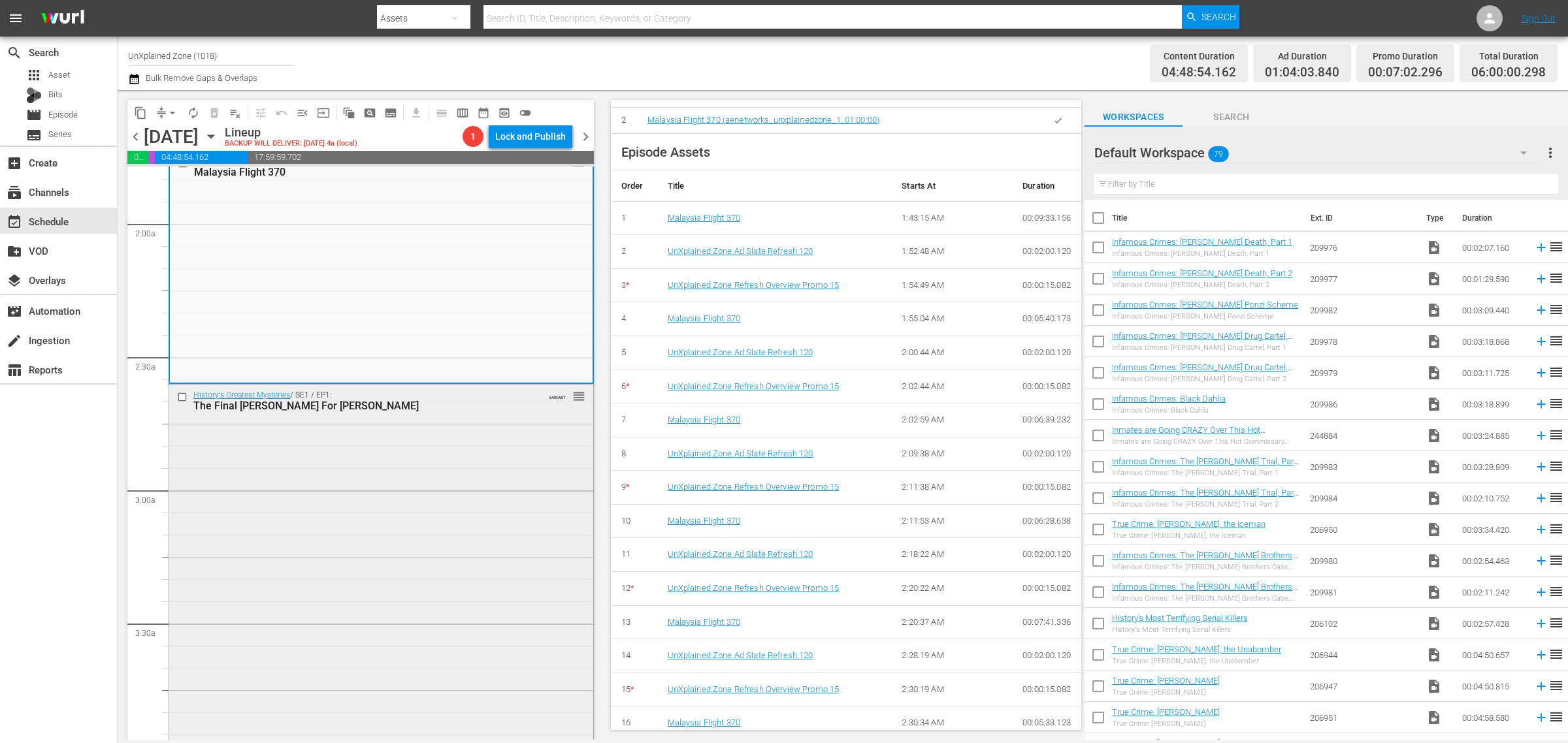
scroll to position [490, 0]
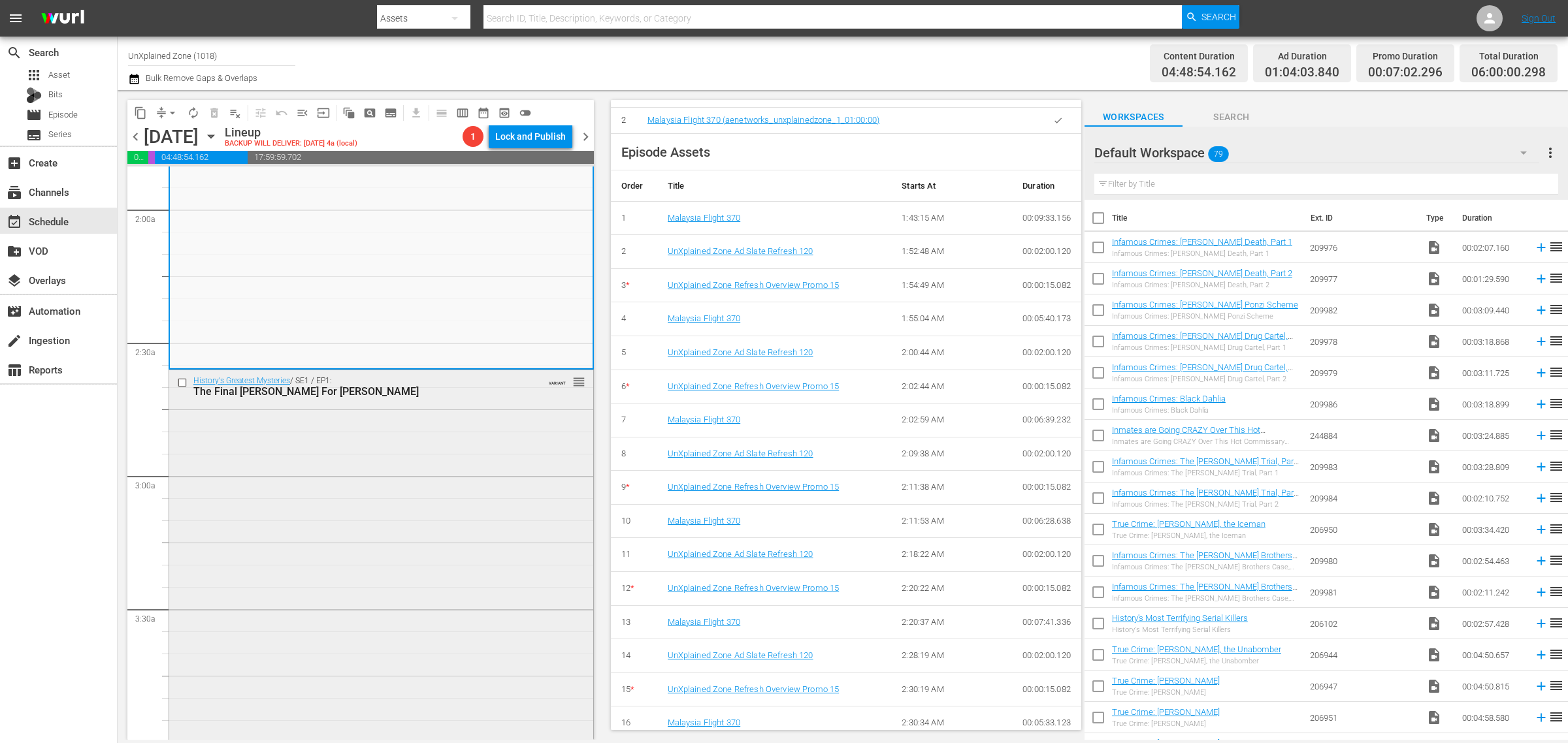
click at [412, 431] on div "History's Greatest Mysteries / SE1 / EP1: The Final [PERSON_NAME] For [PERSON_N…" at bounding box center [381, 587] width 424 height 434
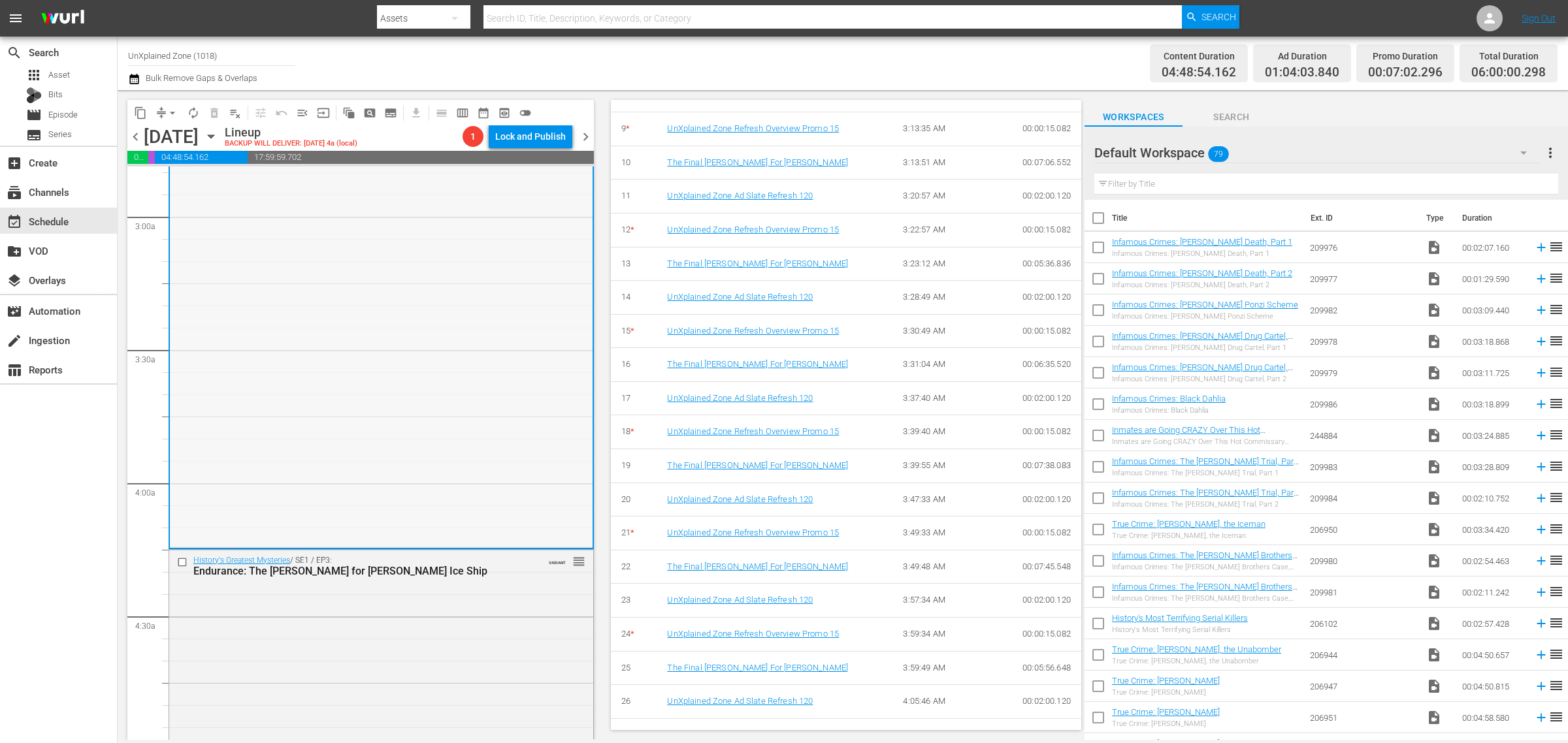
scroll to position [898, 0]
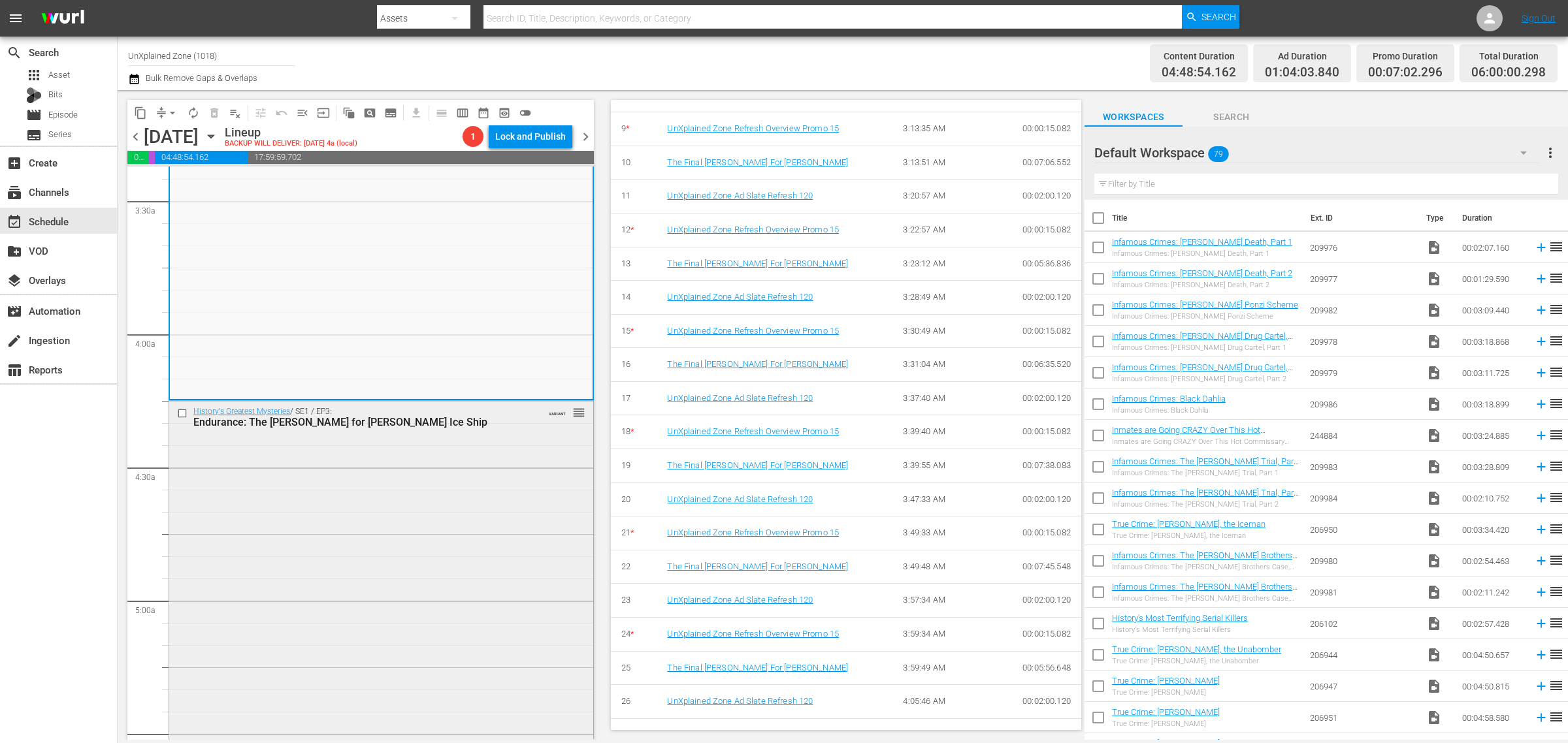
click at [412, 464] on div "History's Greatest Mysteries / SE1 / EP3: Endurance: The [PERSON_NAME] for [PER…" at bounding box center [381, 632] width 424 height 463
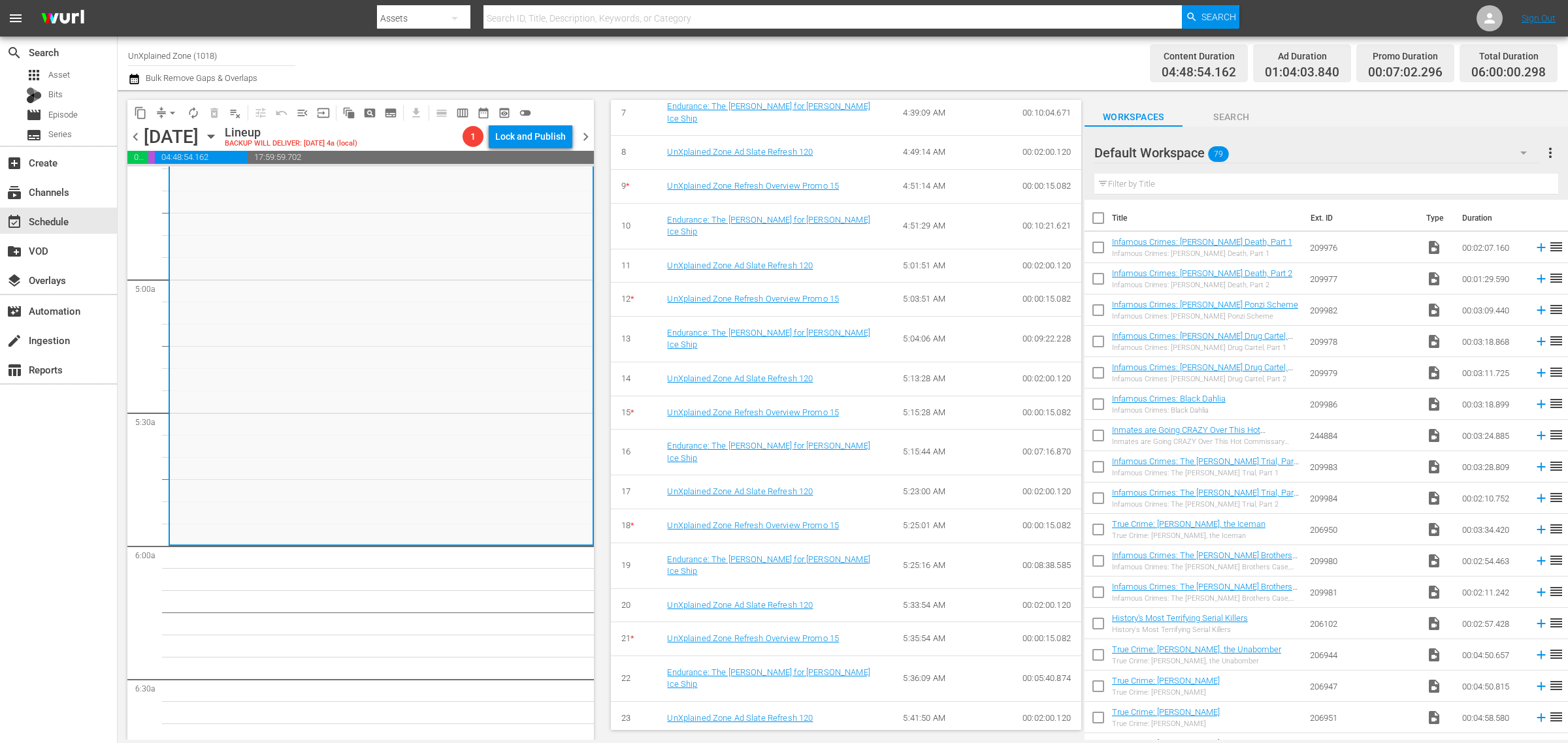
scroll to position [1388, 0]
